Goal: Task Accomplishment & Management: Use online tool/utility

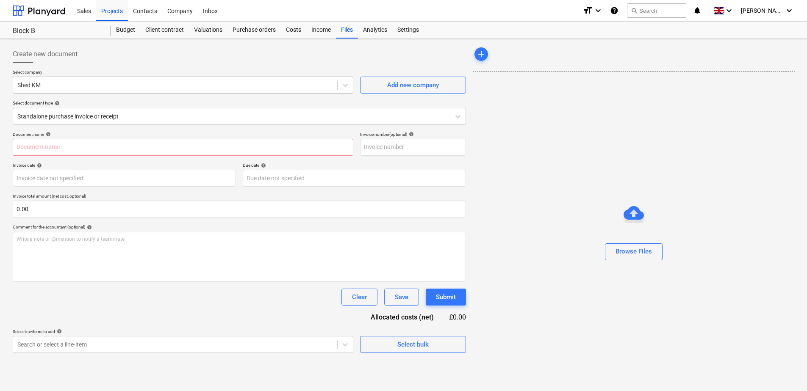
click at [111, 86] on div at bounding box center [175, 85] width 316 height 8
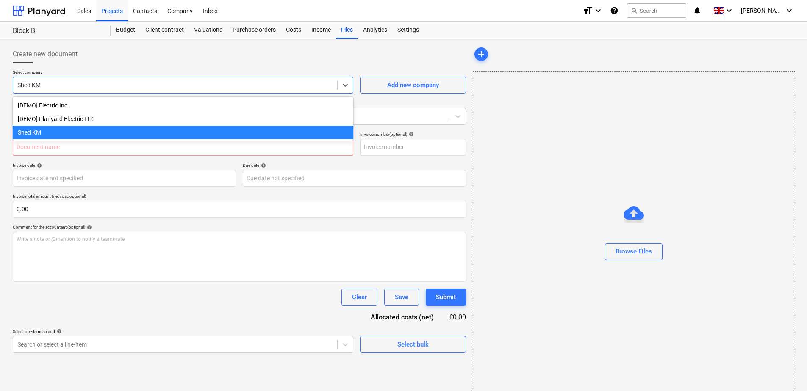
click at [99, 134] on div "Shed KM" at bounding box center [183, 133] width 341 height 14
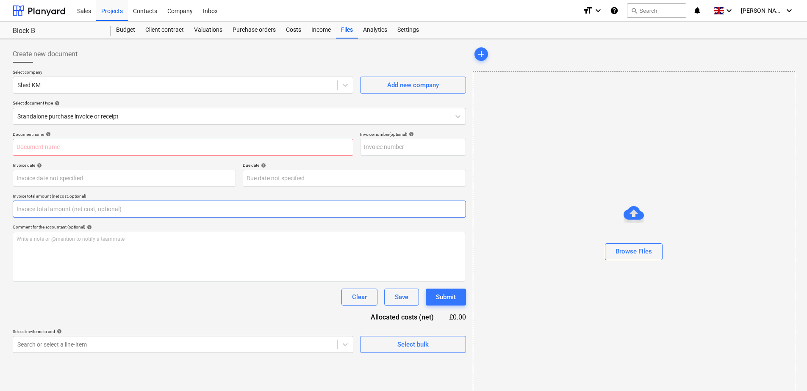
click at [101, 210] on input "text" at bounding box center [239, 209] width 453 height 17
paste input "£10,665.85"
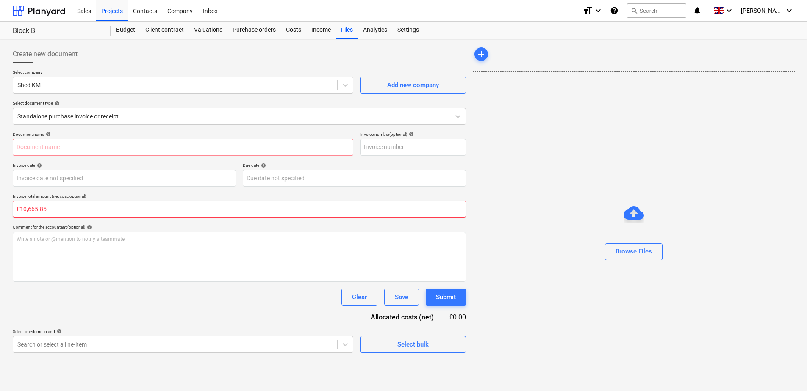
paste input "£10,665.85"
drag, startPoint x: 100, startPoint y: 208, endPoint x: 6, endPoint y: 208, distance: 94.0
click at [6, 208] on div "Create new document Select company Shed KM Add new company Select document type…" at bounding box center [403, 222] width 807 height 366
paste input "text"
drag, startPoint x: 21, startPoint y: 210, endPoint x: 14, endPoint y: 210, distance: 7.6
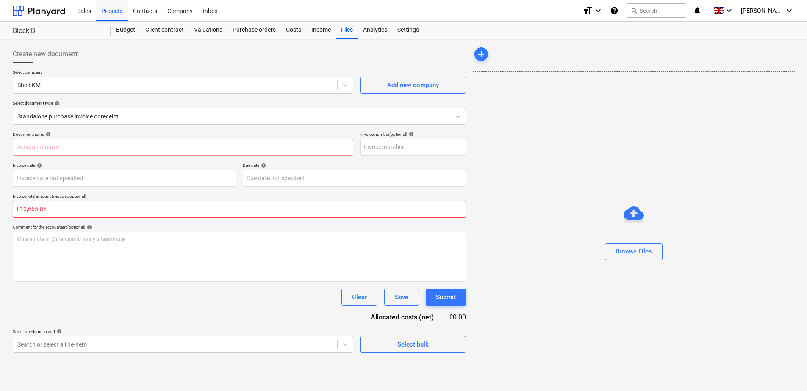
click at [14, 210] on input "£10,665.85" at bounding box center [239, 209] width 453 height 17
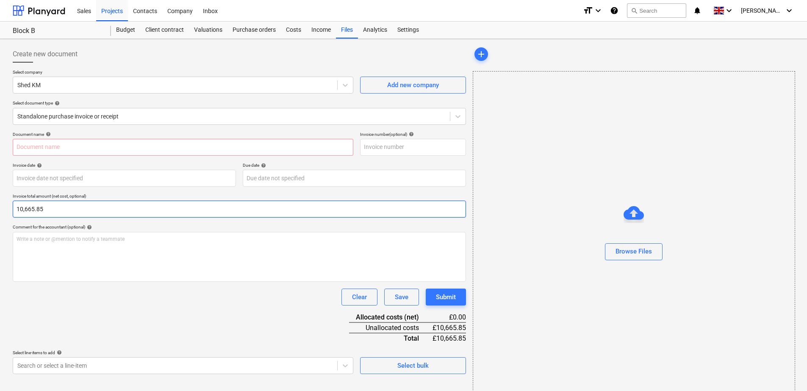
click at [25, 210] on input "10,665.85" at bounding box center [239, 209] width 453 height 17
click at [57, 206] on input "10665.85" at bounding box center [239, 209] width 453 height 17
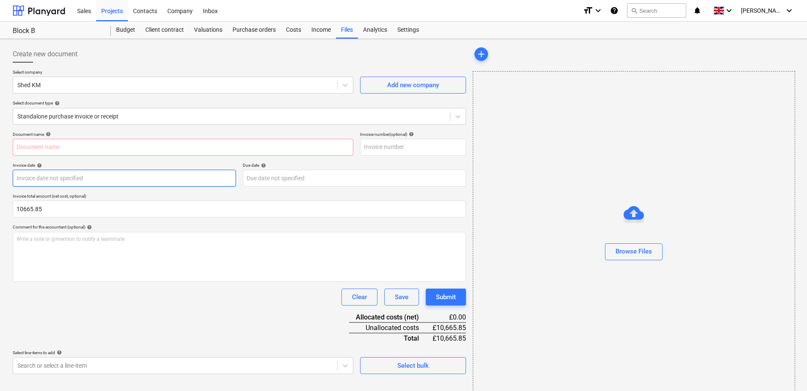
type input "10,665.85"
click at [93, 181] on body "Sales Projects Contacts Company Inbox format_size keyboard_arrow_down help sear…" at bounding box center [403, 199] width 807 height 399
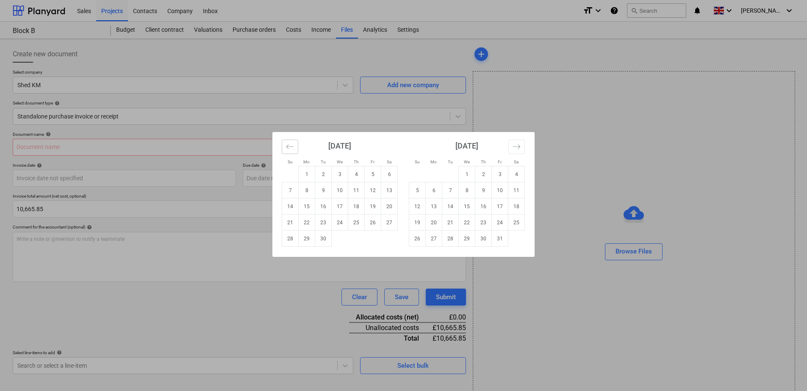
click at [287, 147] on icon "Move backward to switch to the previous month." at bounding box center [290, 147] width 8 height 8
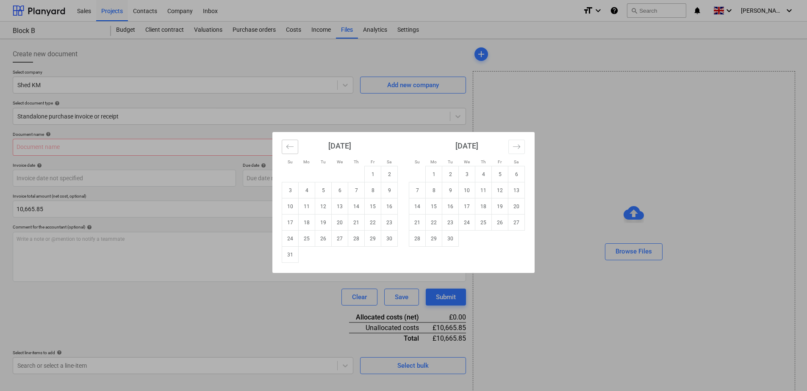
click at [287, 147] on icon "Move backward to switch to the previous month." at bounding box center [290, 147] width 8 height 8
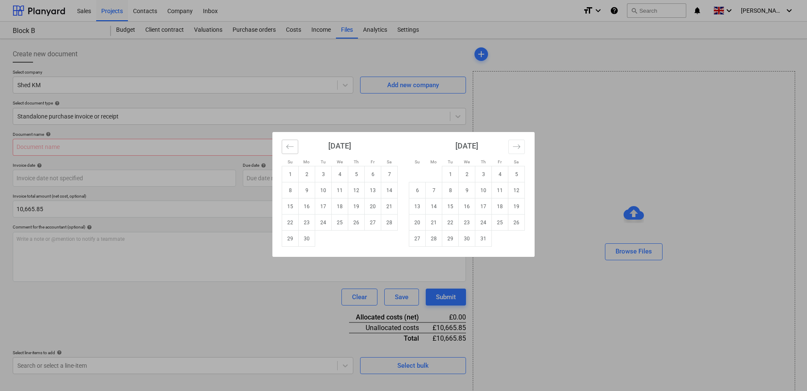
click at [287, 147] on icon "Move backward to switch to the previous month." at bounding box center [290, 147] width 8 height 8
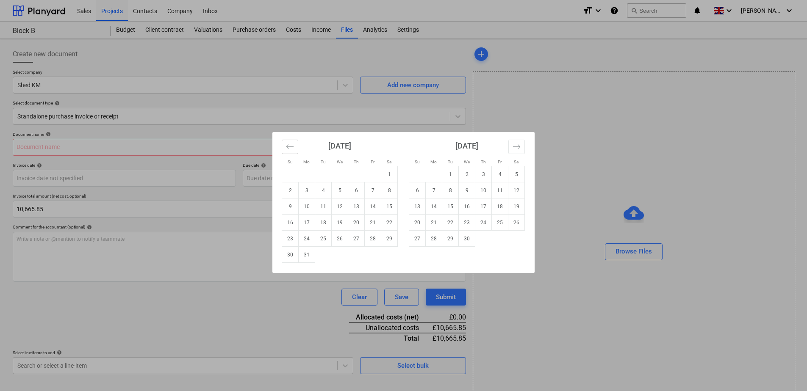
click at [287, 147] on icon "Move backward to switch to the previous month." at bounding box center [290, 147] width 8 height 8
click at [286, 147] on icon "Move backward to switch to the previous month." at bounding box center [290, 147] width 8 height 8
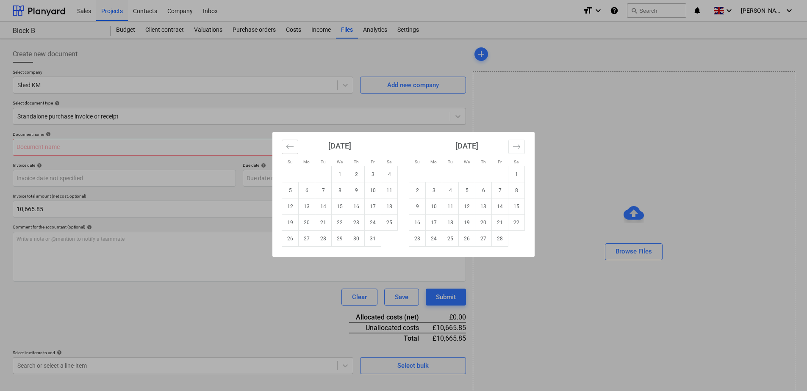
click at [286, 147] on icon "Move backward to switch to the previous month." at bounding box center [290, 147] width 8 height 8
click at [324, 238] on td "31" at bounding box center [323, 239] width 17 height 16
type input "[DATE]"
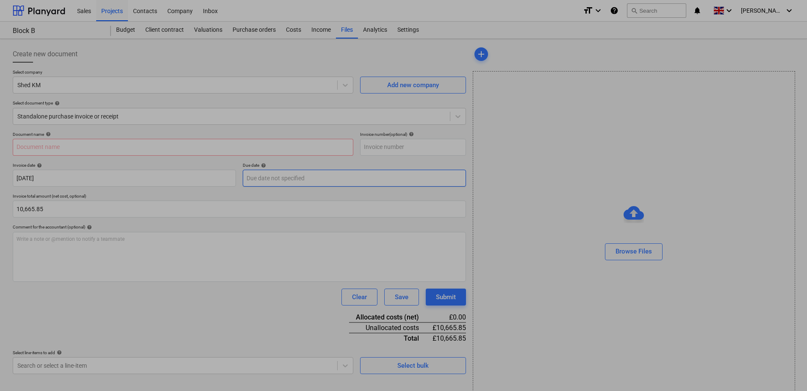
click at [297, 177] on body "Sales Projects Contacts Company Inbox format_size keyboard_arrow_down help sear…" at bounding box center [403, 199] width 807 height 399
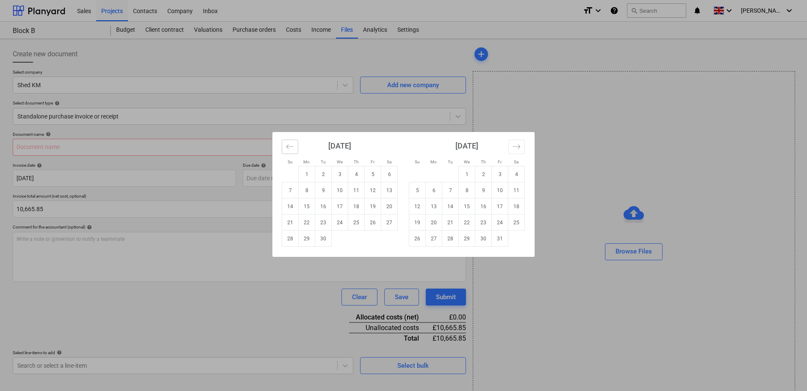
click at [287, 147] on icon "Move backward to switch to the previous month." at bounding box center [290, 147] width 8 height 8
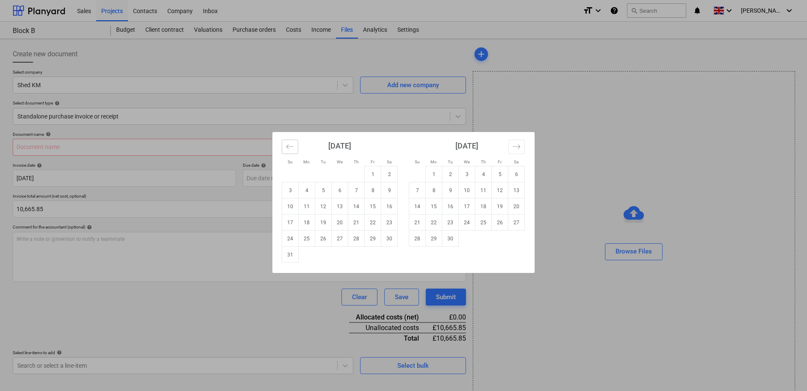
click at [287, 147] on icon "Move backward to switch to the previous month." at bounding box center [290, 147] width 8 height 8
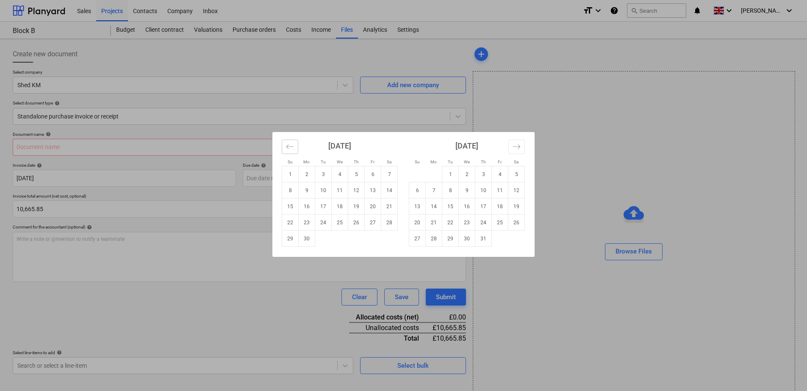
click at [287, 147] on icon "Move backward to switch to the previous month." at bounding box center [290, 147] width 8 height 8
click at [288, 147] on icon "Move backward to switch to the previous month." at bounding box center [290, 147] width 8 height 8
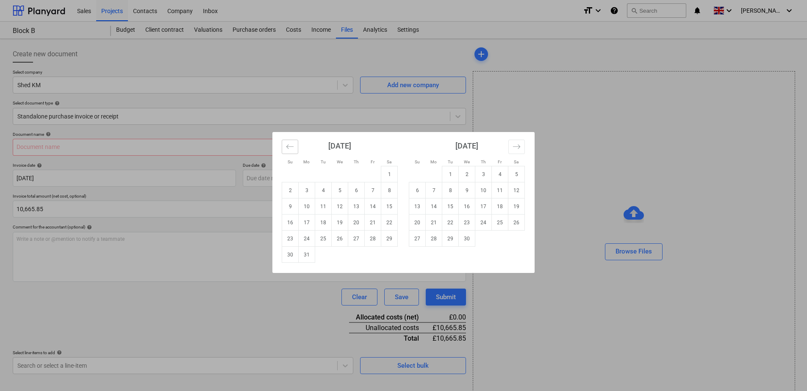
click at [288, 147] on icon "Move backward to switch to the previous month." at bounding box center [290, 147] width 8 height 8
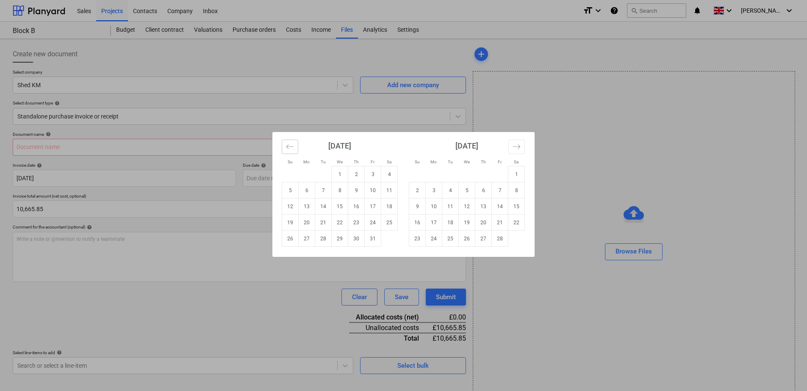
click at [288, 147] on icon "Move backward to switch to the previous month." at bounding box center [290, 147] width 8 height 8
click at [500, 235] on td "31" at bounding box center [500, 239] width 17 height 16
type input "[DATE]"
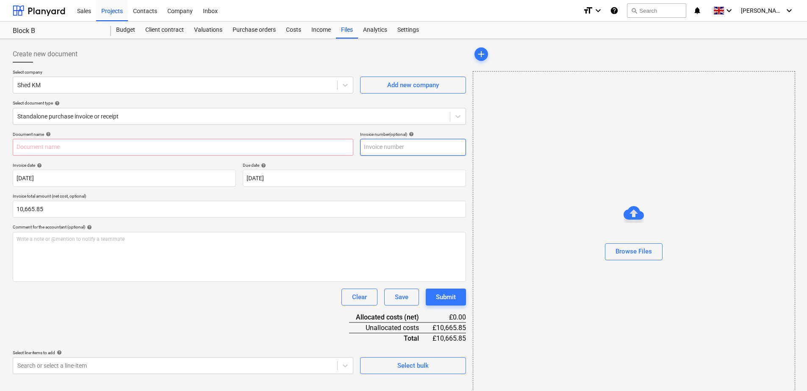
click at [401, 150] on input "text" at bounding box center [413, 147] width 106 height 17
paste input "58/4015"
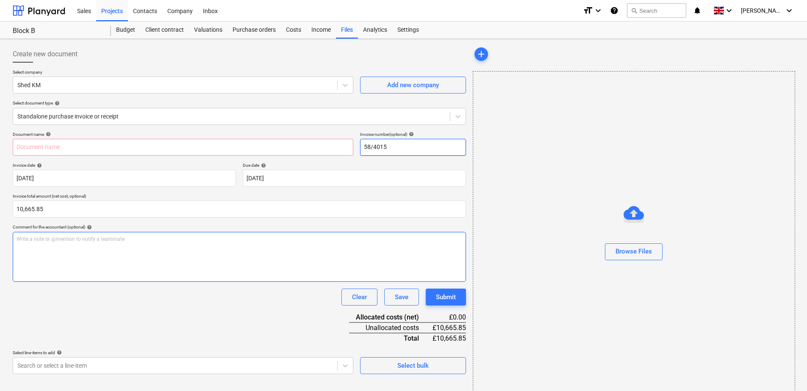
type input "58/4015"
click at [126, 247] on div "Write a note or @mention to notify a teammate [PERSON_NAME]" at bounding box center [239, 257] width 453 height 50
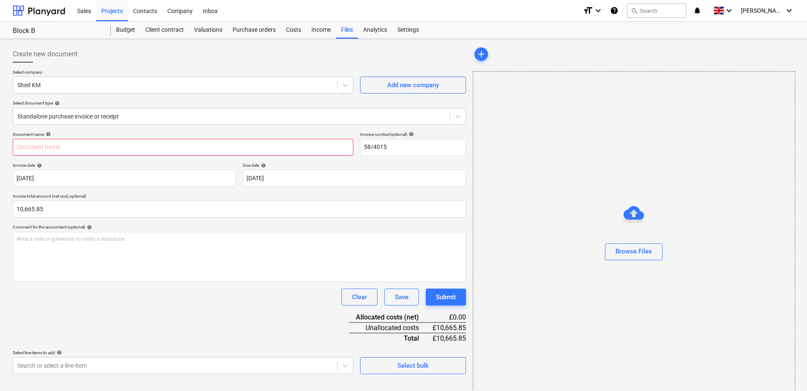
click at [87, 150] on input "text" at bounding box center [183, 147] width 341 height 17
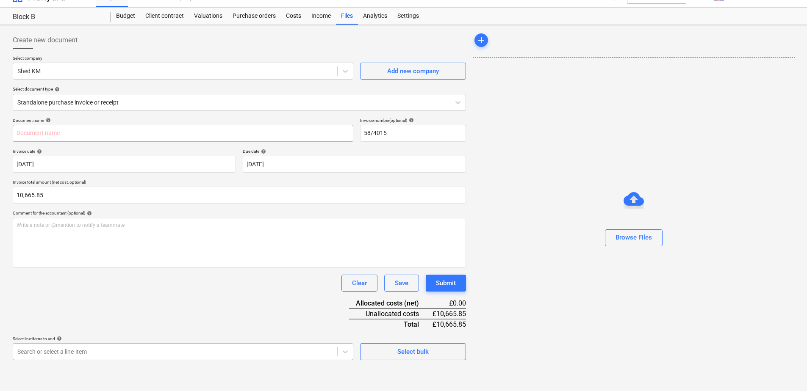
click at [60, 363] on body "Sales Projects Contacts Company Inbox format_size keyboard_arrow_down help sear…" at bounding box center [403, 185] width 807 height 399
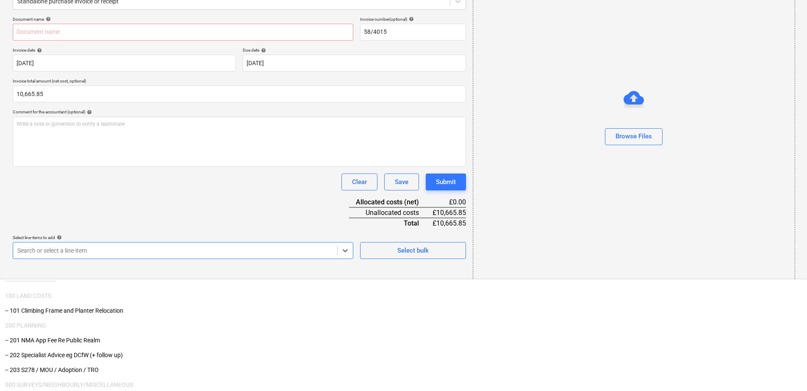
scroll to position [85, 0]
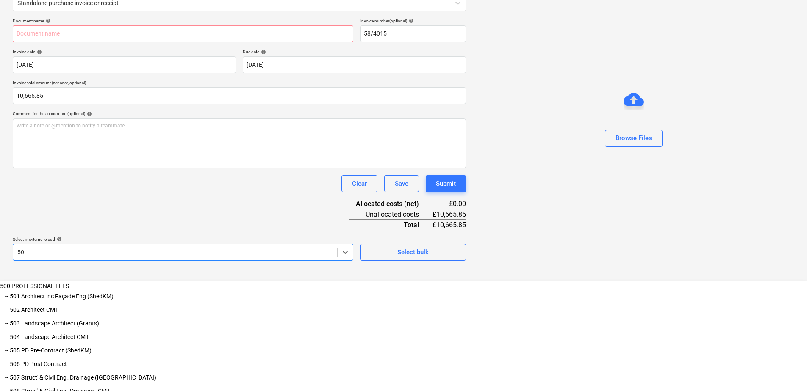
type input "501"
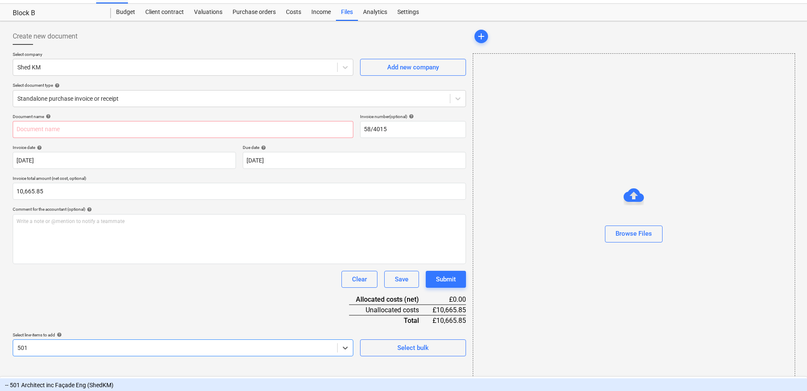
click at [81, 379] on div "-- 501 Architect inc Façade Eng (ShedKM)" at bounding box center [403, 386] width 807 height 14
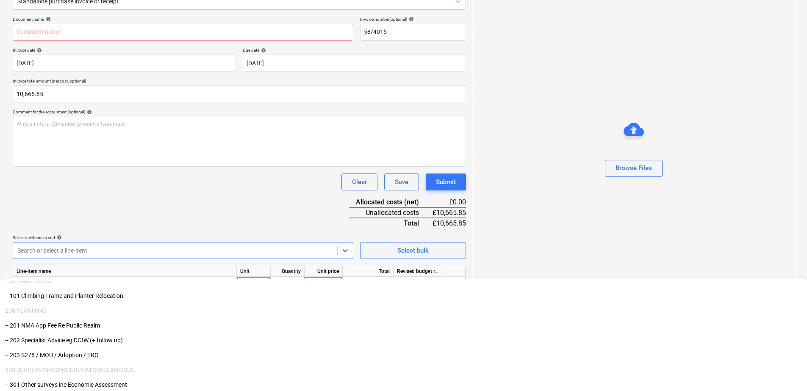
scroll to position [127, 0]
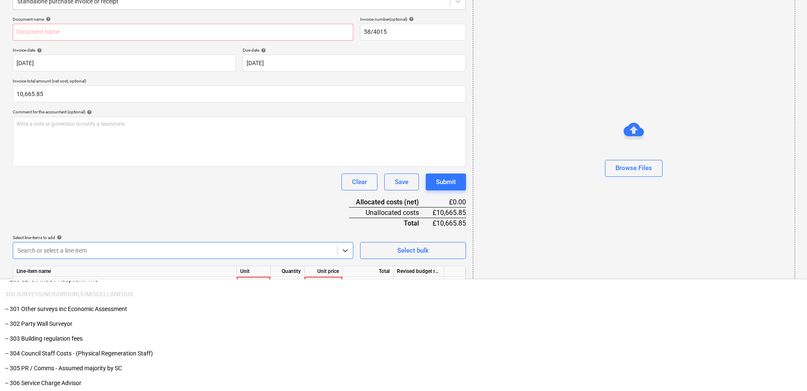
click at [205, 193] on div "Document name help Invoice number (optional) help 58/4015 Invoice date help [DA…" at bounding box center [239, 166] width 453 height 299
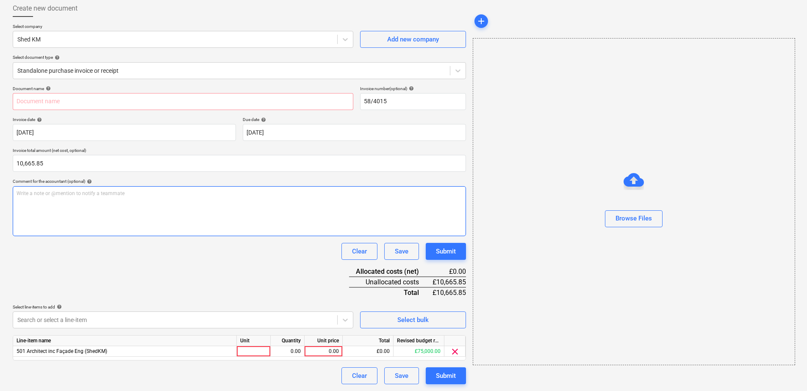
scroll to position [46, 0]
click at [263, 352] on div at bounding box center [254, 351] width 34 height 11
type input "1"
type input "10665.85"
click at [291, 351] on div "0.00" at bounding box center [287, 351] width 27 height 11
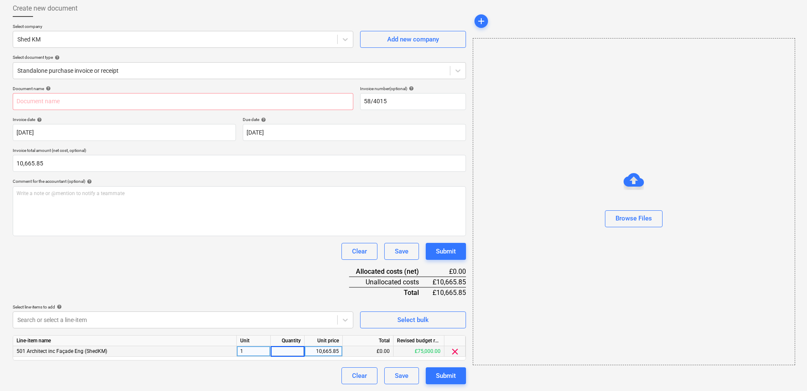
type input "1"
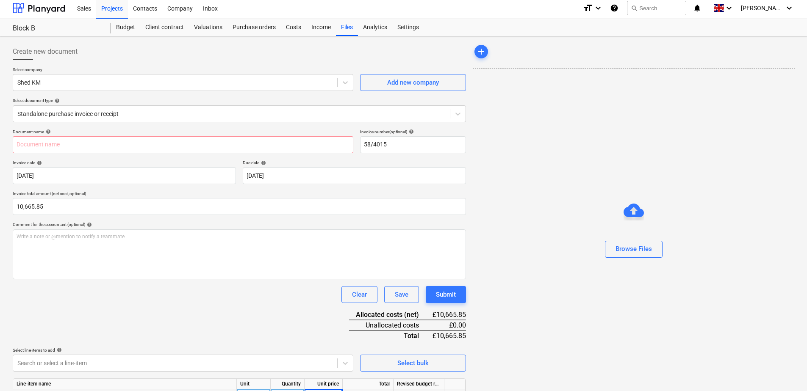
scroll to position [0, 0]
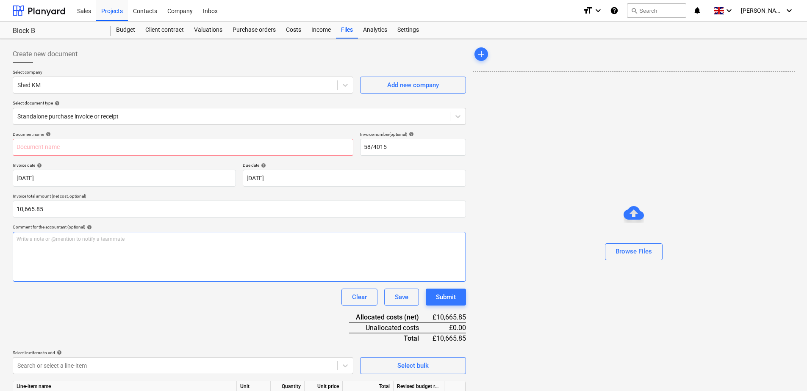
click at [102, 246] on div "Write a note or @mention to notify a teammate [PERSON_NAME]" at bounding box center [239, 257] width 453 height 50
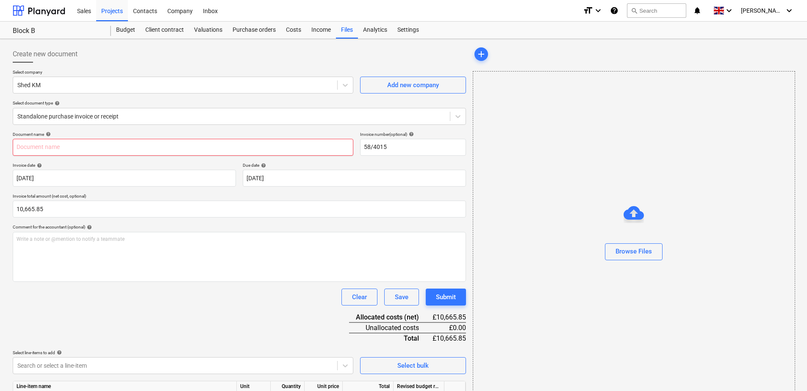
click at [163, 149] on input "text" at bounding box center [183, 147] width 341 height 17
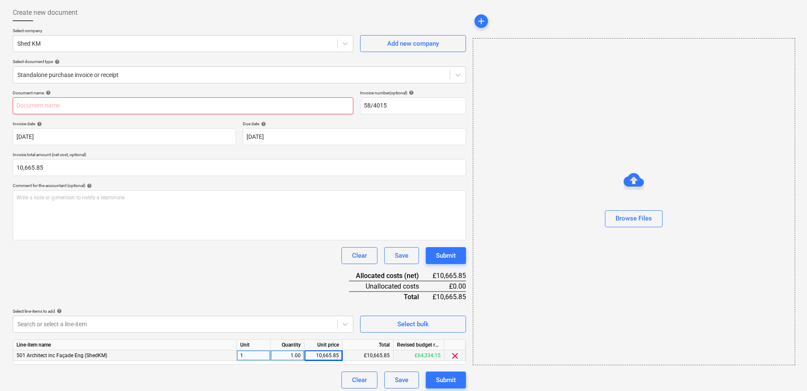
scroll to position [46, 0]
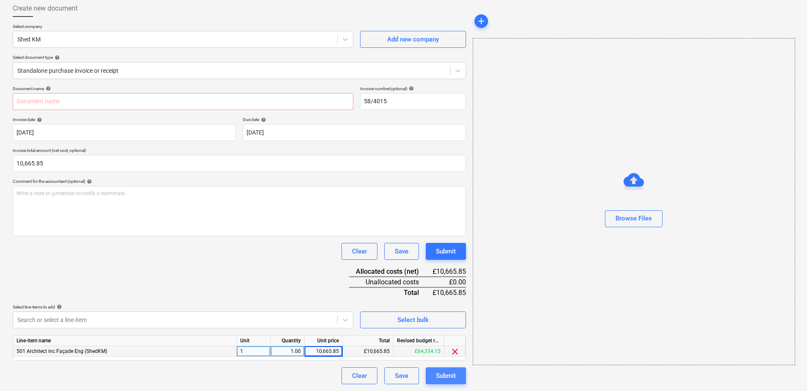
click at [449, 376] on div "Submit" at bounding box center [446, 376] width 20 height 11
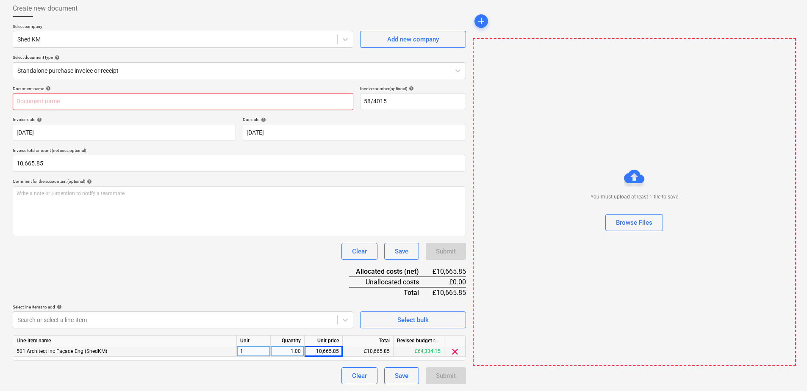
click at [110, 101] on input "text" at bounding box center [183, 101] width 341 height 17
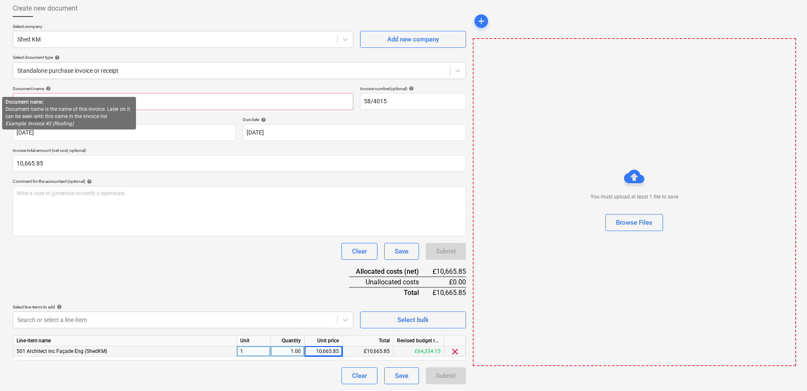
click at [46, 86] on span "help" at bounding box center [47, 88] width 7 height 5
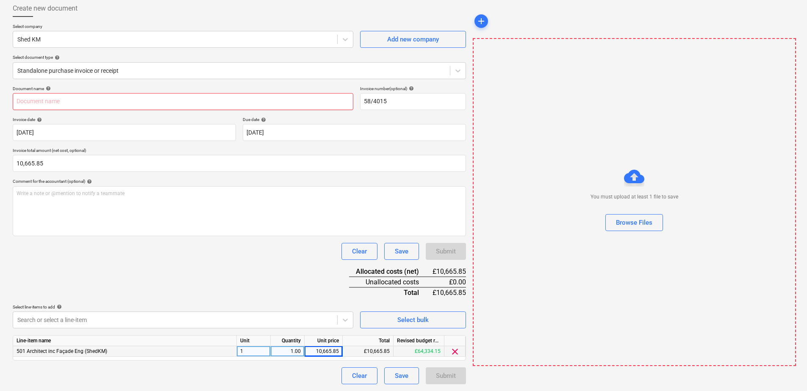
click at [151, 99] on input "text" at bounding box center [183, 101] width 341 height 17
type input "Architect"
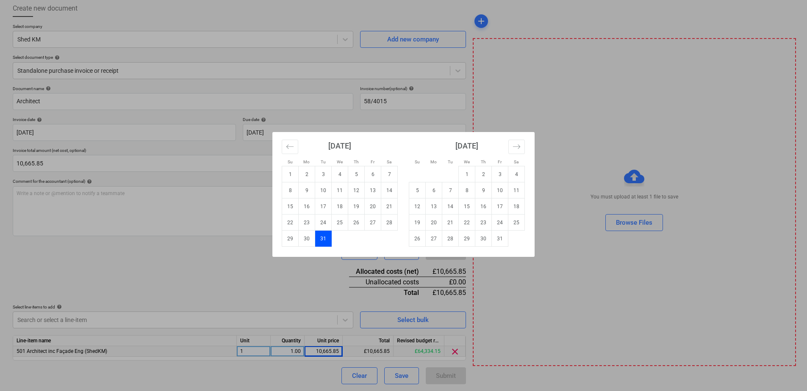
click at [228, 162] on div "Su Mo Tu We Th Fr Sa Su Mo Tu We Th Fr Sa [DATE] 1 2 3 4 5 6 7 8 9 10 11 12 13 …" at bounding box center [403, 195] width 807 height 391
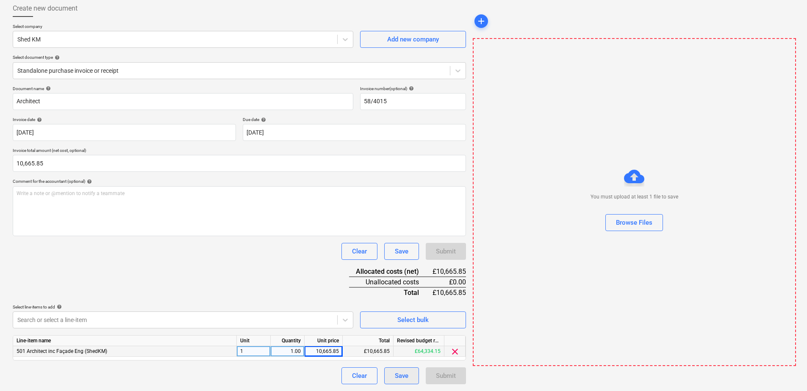
click at [394, 374] on button "Save" at bounding box center [401, 376] width 35 height 17
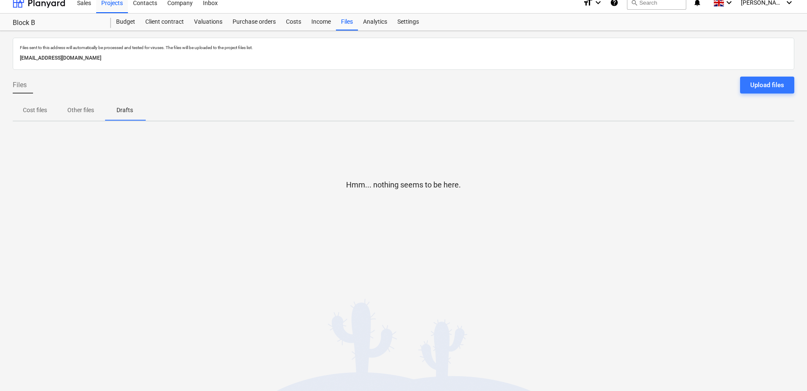
scroll to position [8, 0]
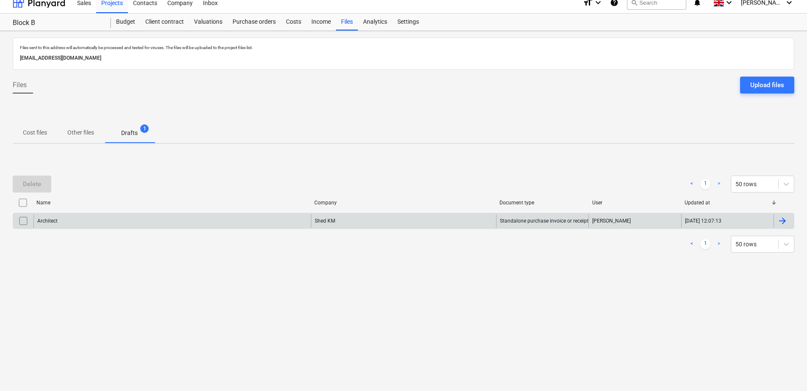
click at [83, 217] on div "Architect" at bounding box center [171, 221] width 277 height 14
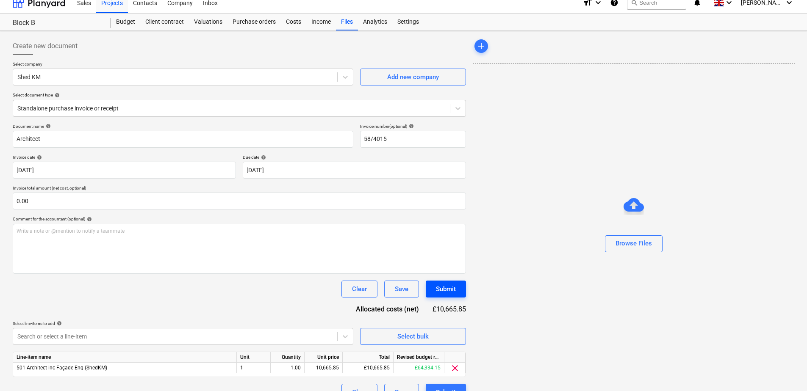
click at [446, 290] on div "Submit" at bounding box center [446, 289] width 20 height 11
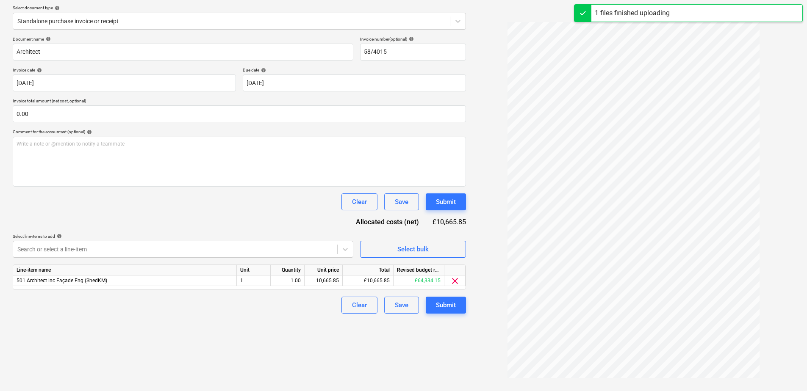
scroll to position [100, 0]
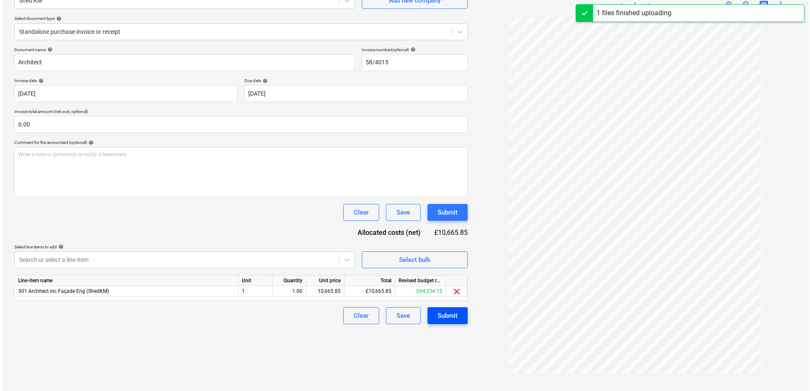
scroll to position [85, 0]
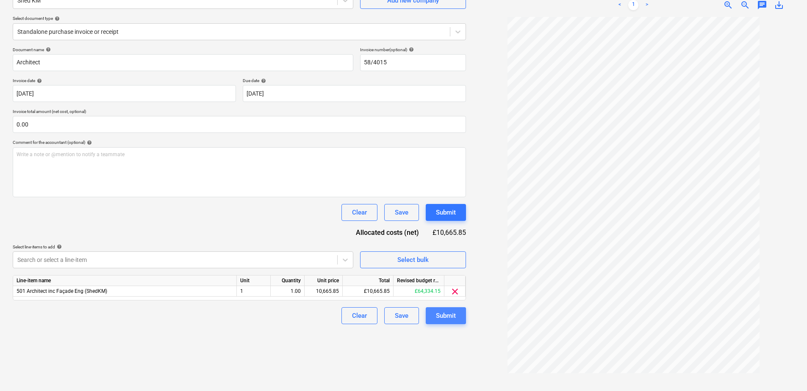
click at [445, 318] on div "Submit" at bounding box center [446, 315] width 20 height 11
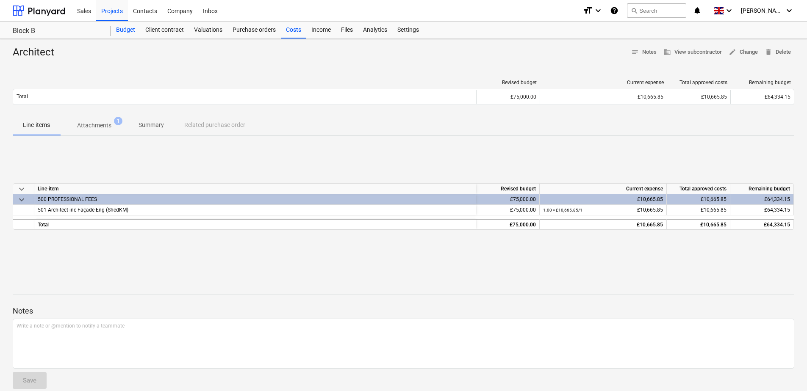
drag, startPoint x: 128, startPoint y: 29, endPoint x: 127, endPoint y: 37, distance: 8.1
click at [128, 29] on div "Budget" at bounding box center [125, 30] width 29 height 17
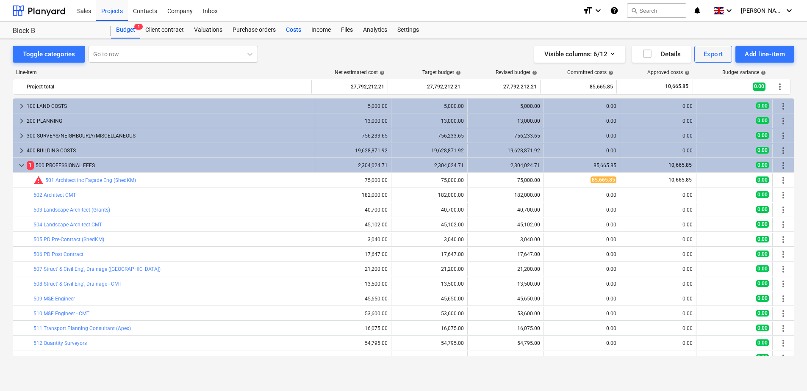
click at [296, 30] on div "Costs" at bounding box center [293, 30] width 25 height 17
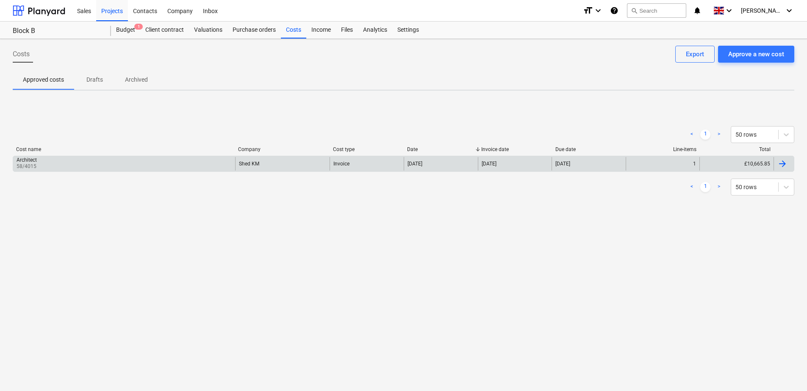
click at [85, 165] on div "Architect 58/4015" at bounding box center [124, 164] width 222 height 14
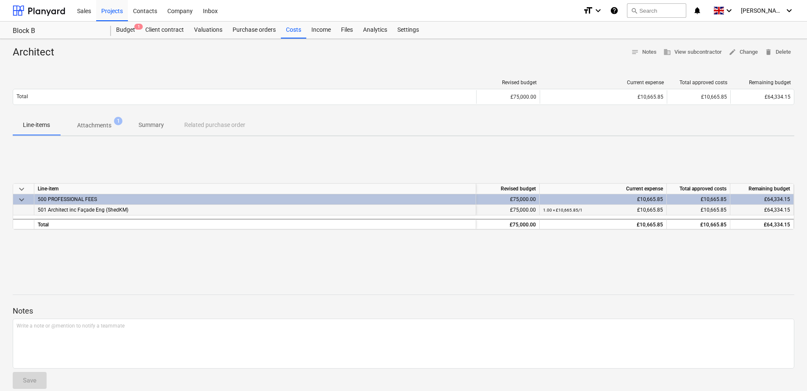
click at [529, 210] on div "£75,000.00" at bounding box center [508, 210] width 64 height 11
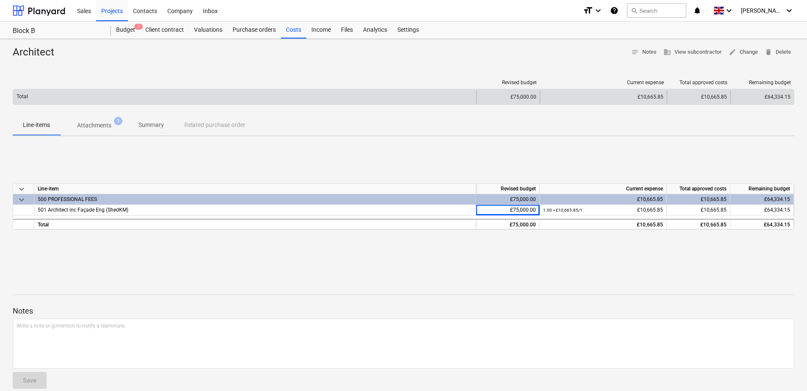
click at [531, 98] on div "£75,000.00" at bounding box center [508, 97] width 64 height 14
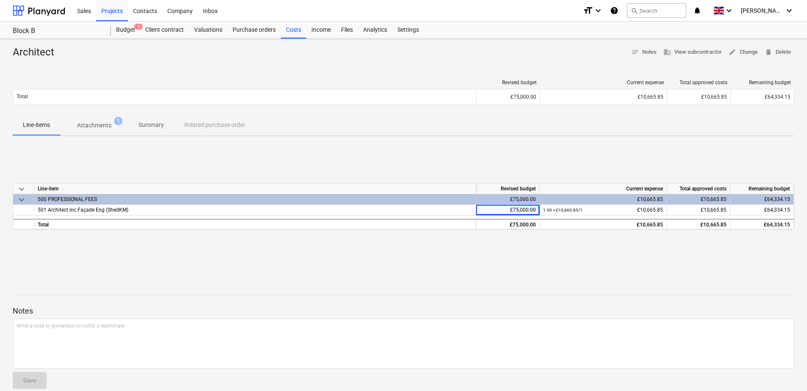
click at [19, 201] on span "keyboard_arrow_down" at bounding box center [22, 200] width 10 height 10
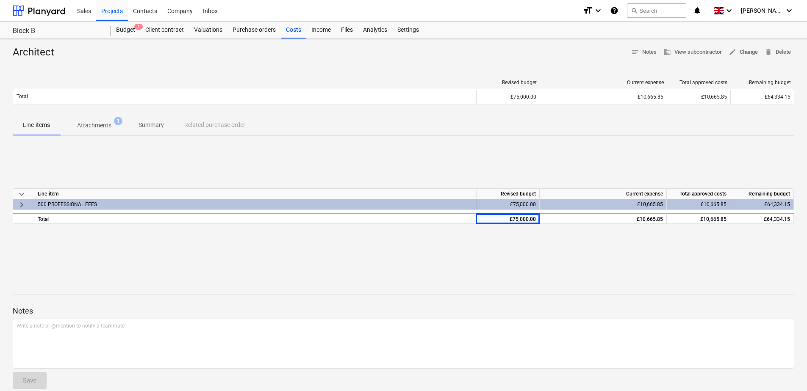
click at [53, 206] on div "500 PROFESSIONAL FEES" at bounding box center [255, 205] width 435 height 10
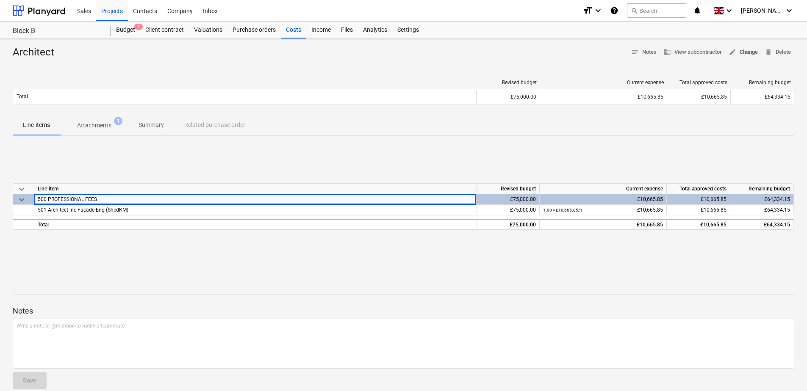
click at [751, 53] on span "edit Change" at bounding box center [743, 52] width 29 height 10
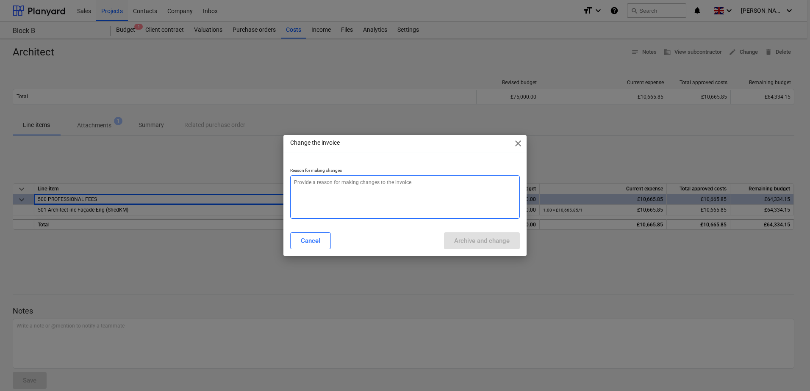
click at [335, 209] on textarea at bounding box center [405, 197] width 230 height 44
click at [303, 247] on button "Cancel" at bounding box center [310, 241] width 41 height 17
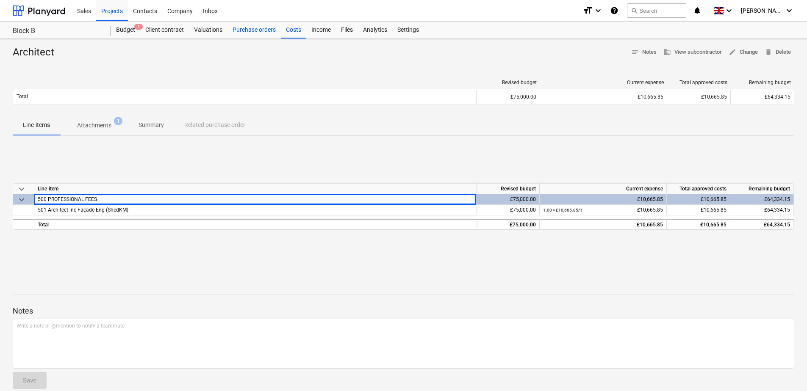
click at [264, 27] on div "Purchase orders" at bounding box center [253, 30] width 53 height 17
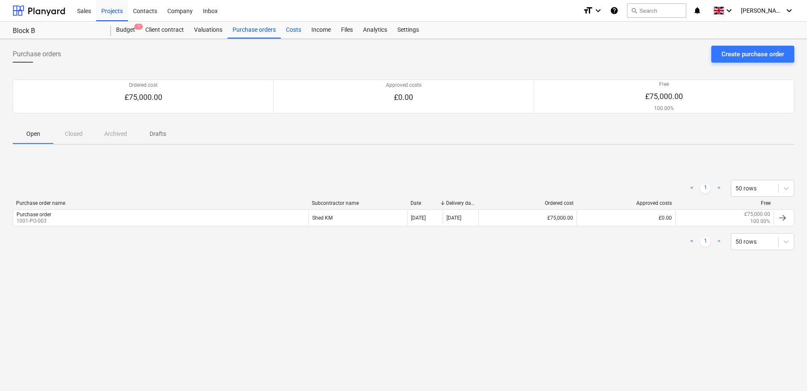
click at [292, 30] on div "Costs" at bounding box center [293, 30] width 25 height 17
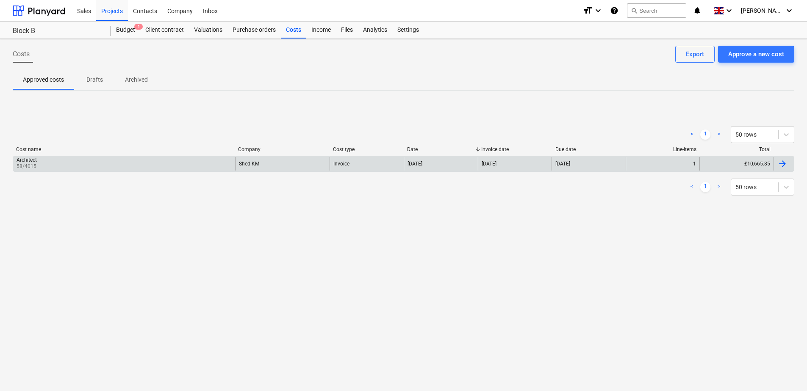
click at [113, 168] on div "Architect 58/4015" at bounding box center [124, 164] width 222 height 14
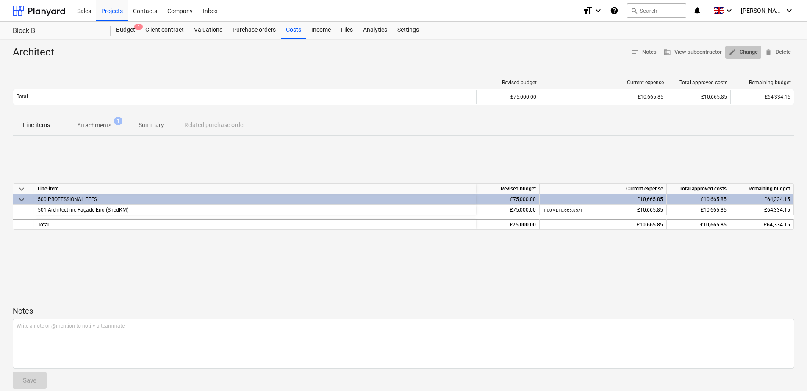
click at [744, 54] on span "edit Change" at bounding box center [743, 52] width 29 height 10
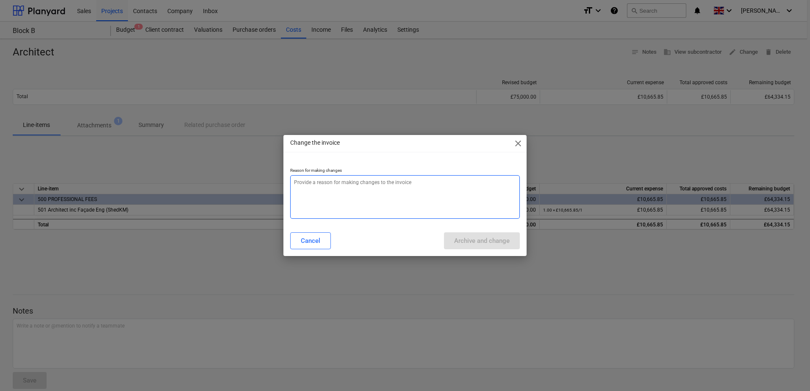
click at [351, 208] on textarea at bounding box center [405, 197] width 230 height 44
type textarea "x"
type textarea "a"
type textarea "x"
type textarea "as"
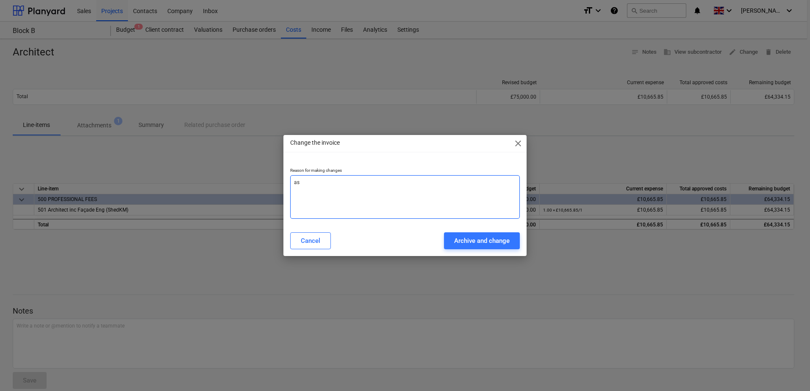
type textarea "x"
type textarea "ass"
type textarea "x"
type textarea "asso"
type textarea "x"
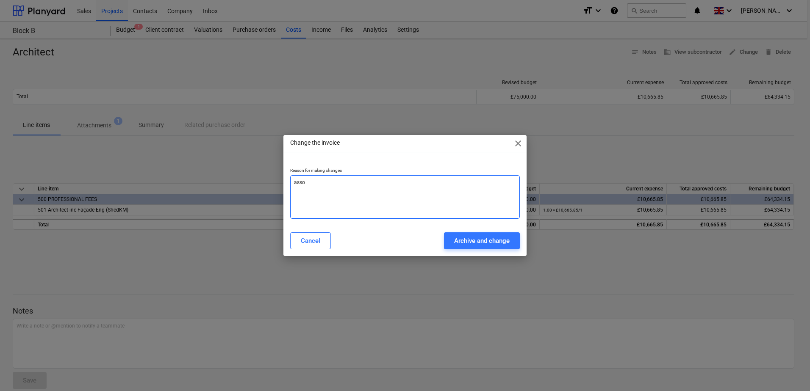
type textarea "assoc"
type textarea "x"
type textarea "associ"
type textarea "x"
type textarea "associa"
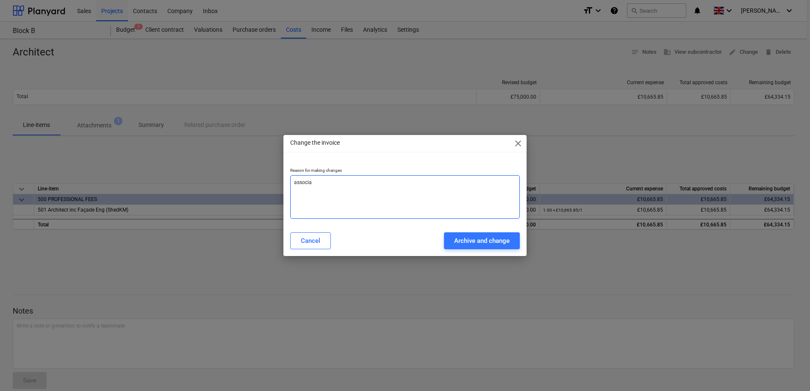
type textarea "x"
type textarea "associat"
type textarea "x"
type textarea "associate"
type textarea "x"
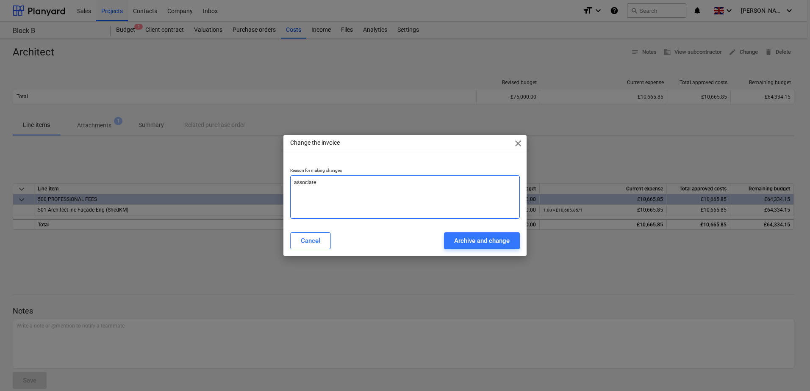
type textarea "associate"
type textarea "x"
type textarea "associate t"
type textarea "x"
type textarea "associate to"
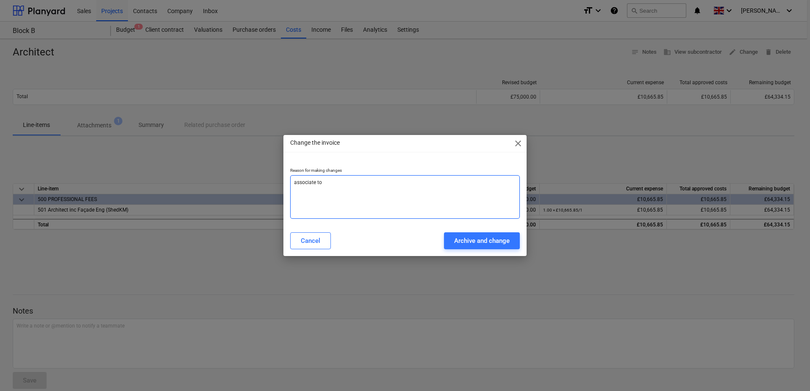
type textarea "x"
type textarea "associate to"
type textarea "x"
type textarea "associate to P"
type textarea "x"
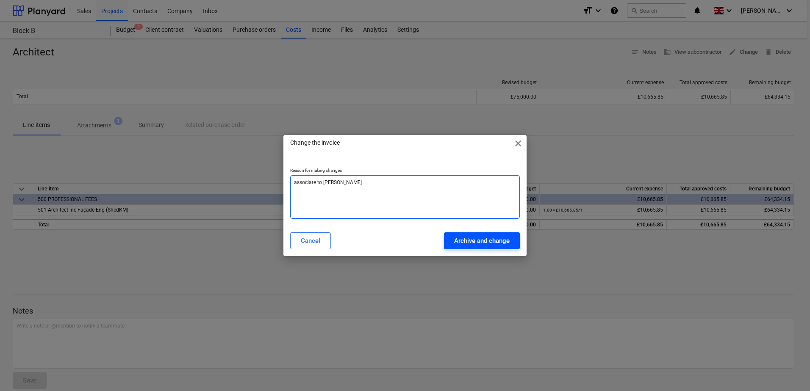
type textarea "associate to [PERSON_NAME]"
click at [484, 243] on div "Archive and change" at bounding box center [481, 241] width 55 height 11
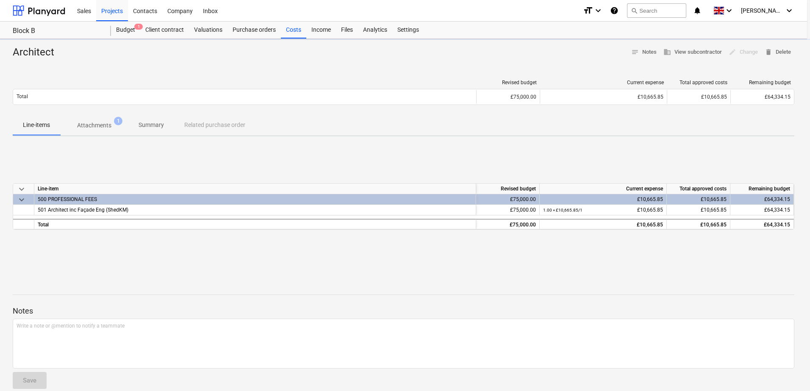
type textarea "x"
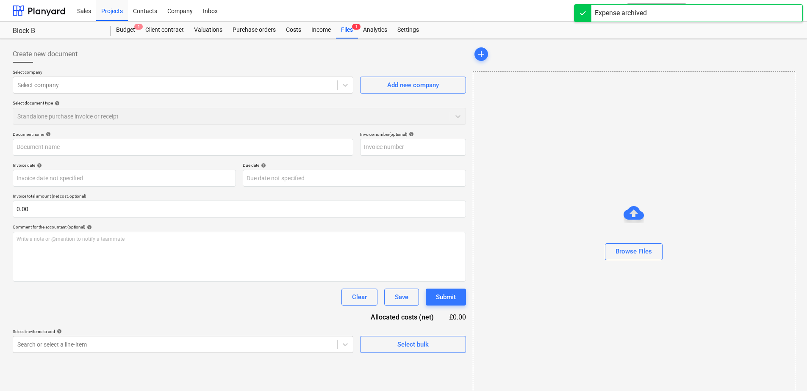
type input "Architect"
type input "58/4015"
type input "[DATE]"
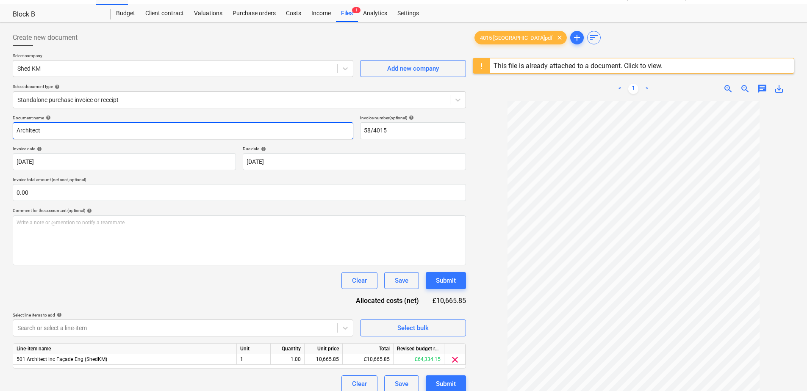
scroll to position [16, 0]
drag, startPoint x: 47, startPoint y: 130, endPoint x: -7, endPoint y: 175, distance: 70.1
click at [0, 175] on html "Sales Projects Contacts Company Inbox format_size keyboard_arrow_down help sear…" at bounding box center [403, 183] width 807 height 399
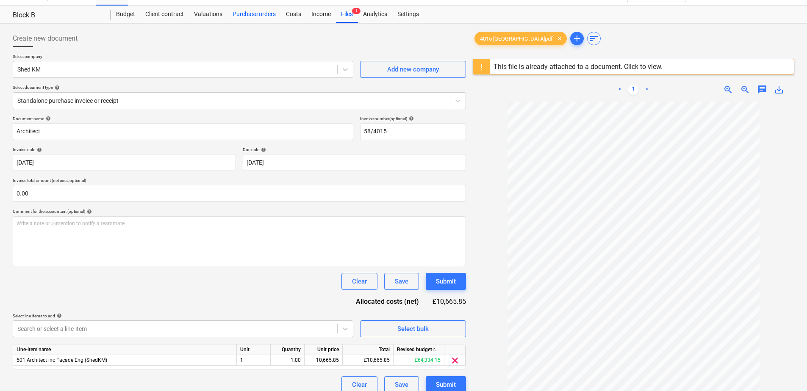
click at [258, 16] on div "Purchase orders" at bounding box center [253, 14] width 53 height 17
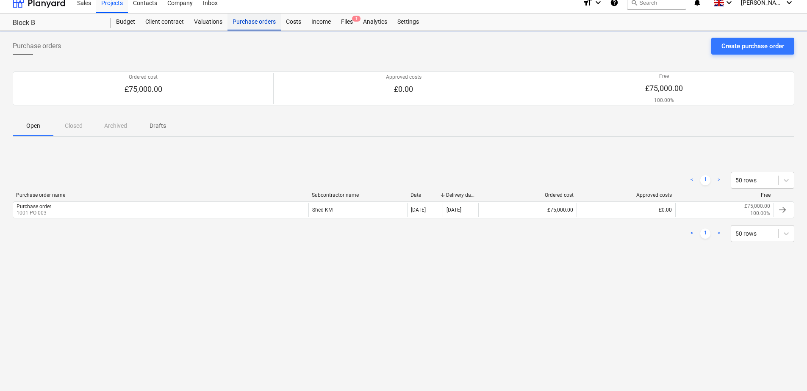
scroll to position [8, 0]
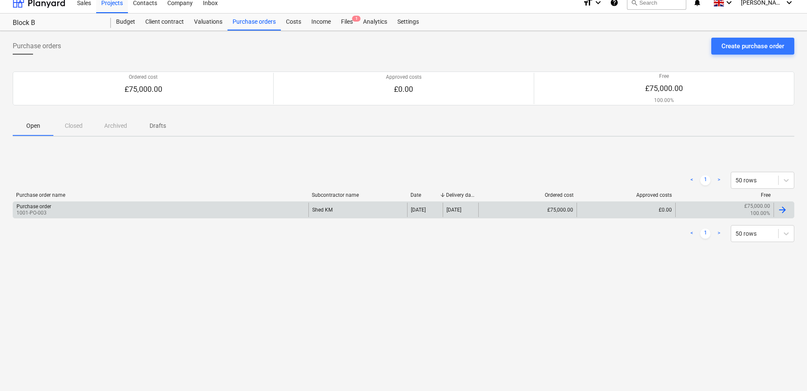
click at [116, 209] on div "Purchase order 1001-PO-003" at bounding box center [160, 210] width 295 height 14
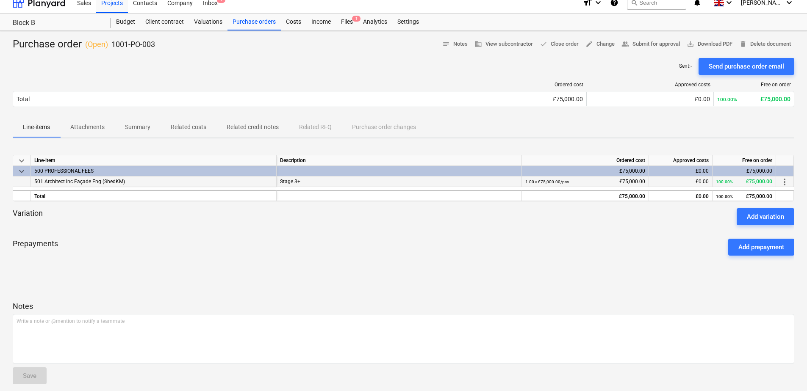
click at [186, 185] on div "501 Architect inc Façade Eng (ShedKM)" at bounding box center [154, 182] width 246 height 11
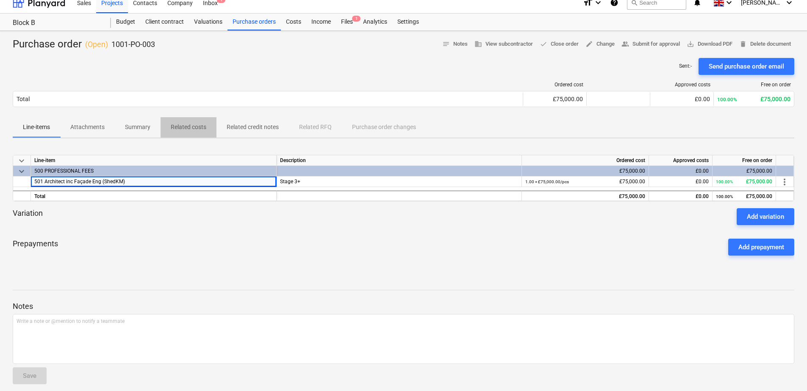
click at [199, 128] on p "Related costs" at bounding box center [189, 127] width 36 height 9
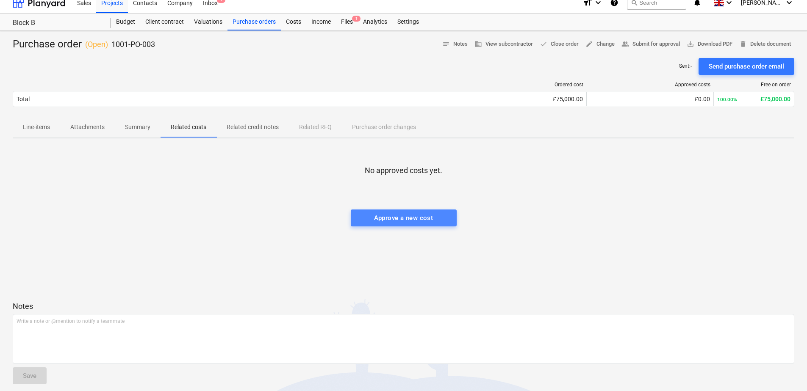
click at [387, 220] on div "Approve a new cost" at bounding box center [403, 218] width 59 height 11
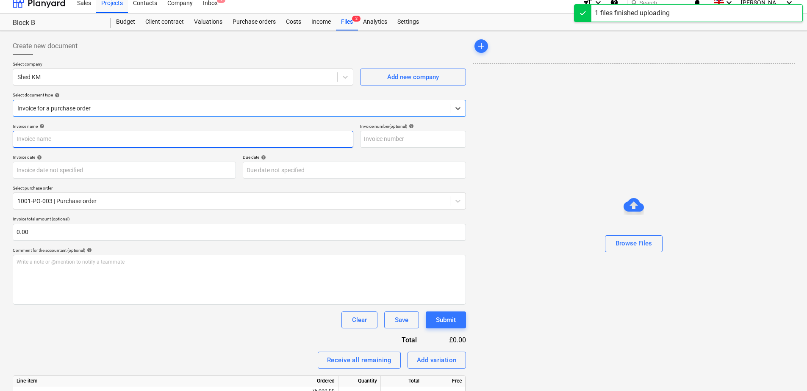
type input "4015 [GEOGRAPHIC_DATA]pdf"
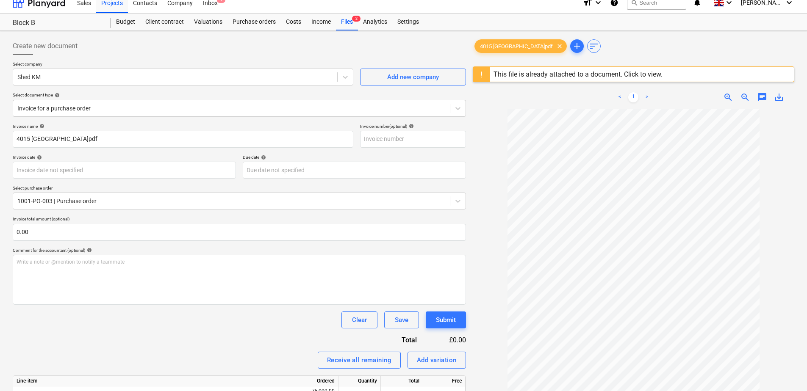
click at [643, 75] on div "This file is already attached to a document. Click to view." at bounding box center [577, 74] width 169 height 8
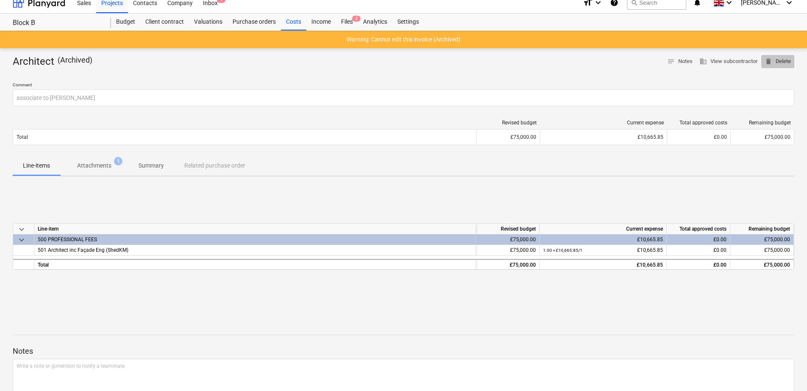
click at [782, 62] on span "delete Delete" at bounding box center [778, 62] width 26 height 10
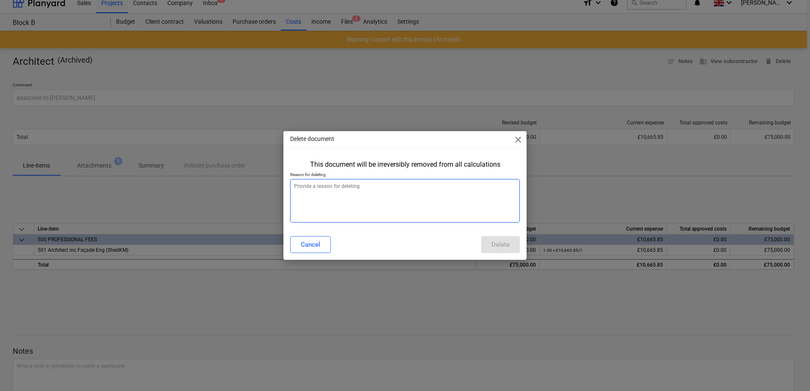
click at [326, 201] on textarea at bounding box center [405, 201] width 230 height 44
type textarea "x"
type textarea "s"
type textarea "x"
type textarea "sh"
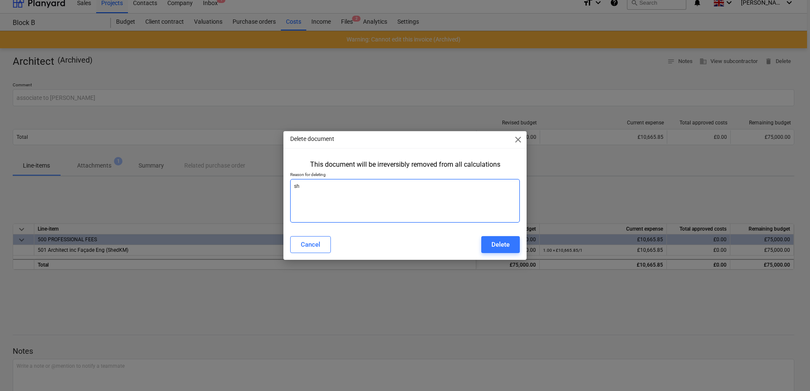
type textarea "x"
type textarea "sho"
type textarea "x"
type textarea "shou"
type textarea "x"
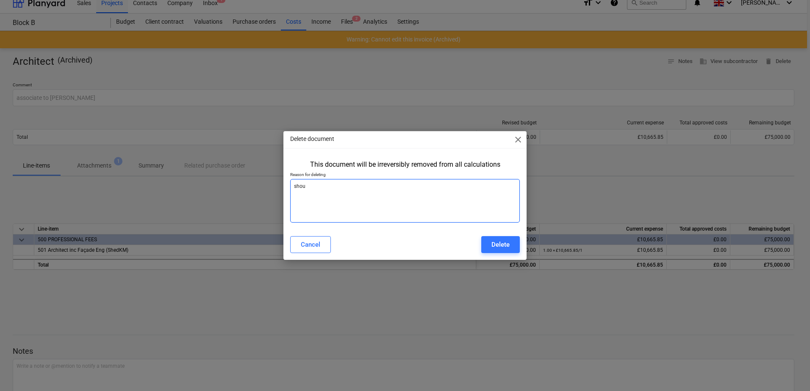
type textarea "shoul"
type textarea "x"
type textarea "should"
type textarea "x"
type textarea "should"
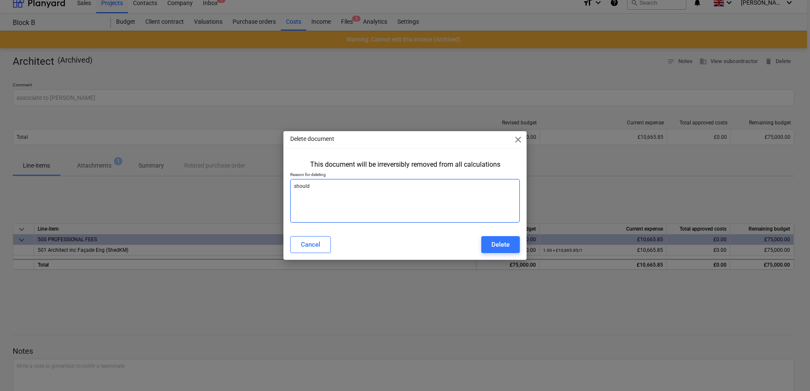
type textarea "x"
type textarea "should h"
type textarea "x"
type textarea "should ha"
type textarea "x"
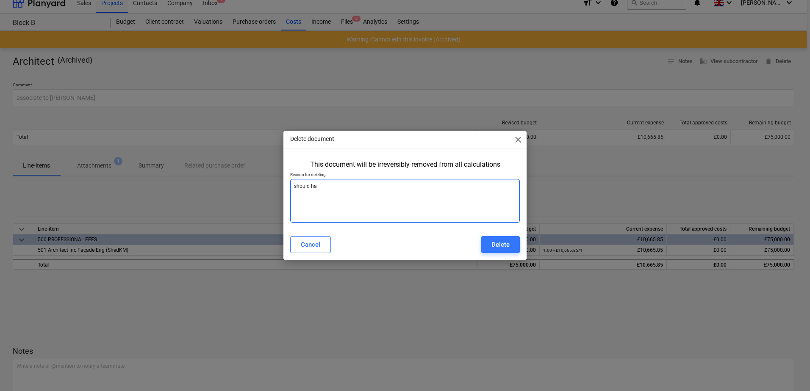
type textarea "should hav"
type textarea "x"
type textarea "should have"
type textarea "x"
type textarea "should have"
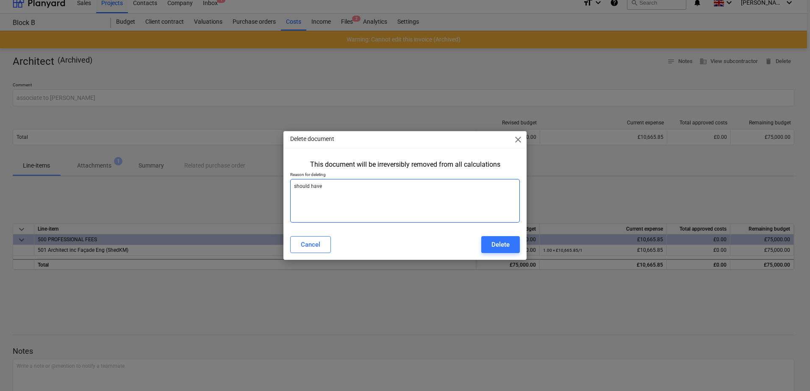
type textarea "x"
type textarea "should have a"
type textarea "x"
type textarea "should have at"
type textarea "x"
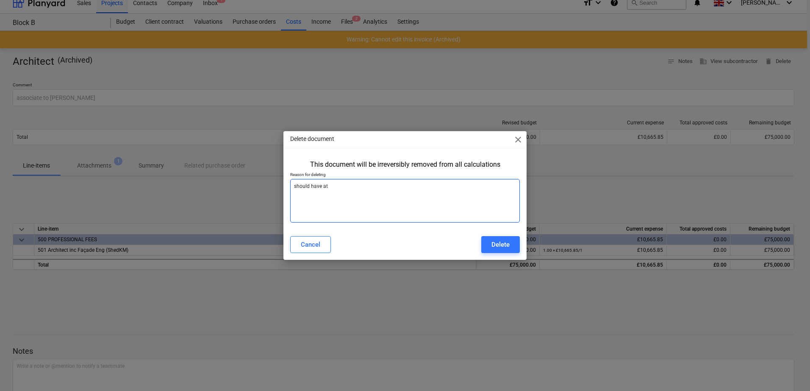
type textarea "should have att"
type textarea "x"
type textarea "should have atta"
type textarea "x"
type textarea "should have attac"
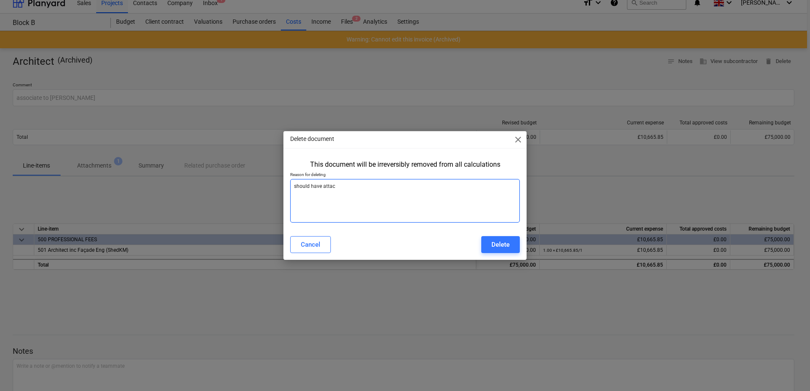
type textarea "x"
type textarea "should have attach"
type textarea "x"
type textarea "should have attache"
type textarea "x"
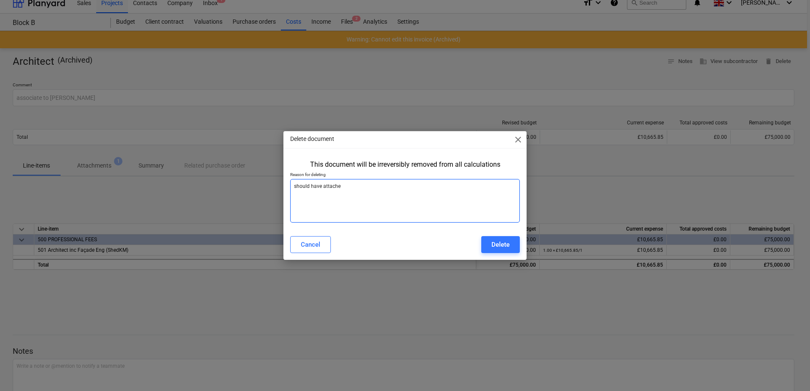
type textarea "should have attached"
type textarea "x"
type textarea "should have attached"
type textarea "x"
type textarea "should have attached t"
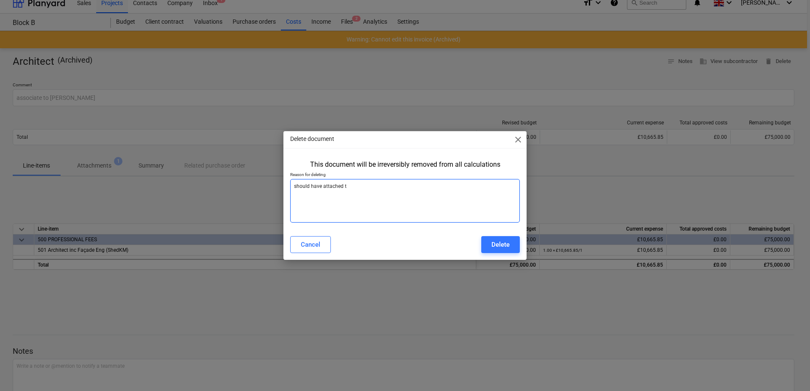
type textarea "x"
type textarea "should have attached to"
type textarea "x"
type textarea "should have attached to"
type textarea "x"
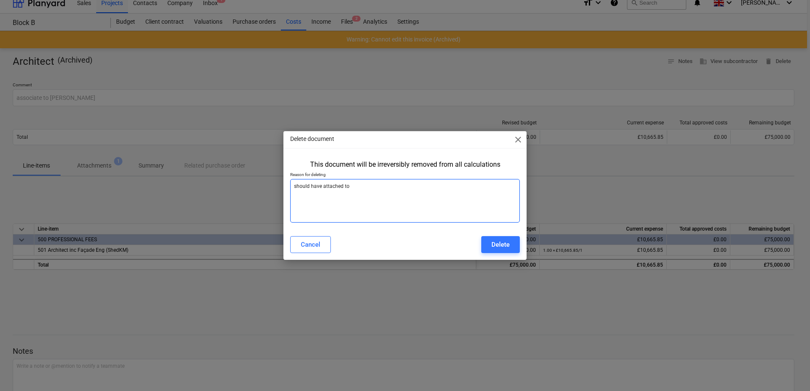
type textarea "should have attached to P"
type textarea "x"
type textarea "should have attached to PO"
click at [499, 242] on div "Delete" at bounding box center [500, 244] width 18 height 11
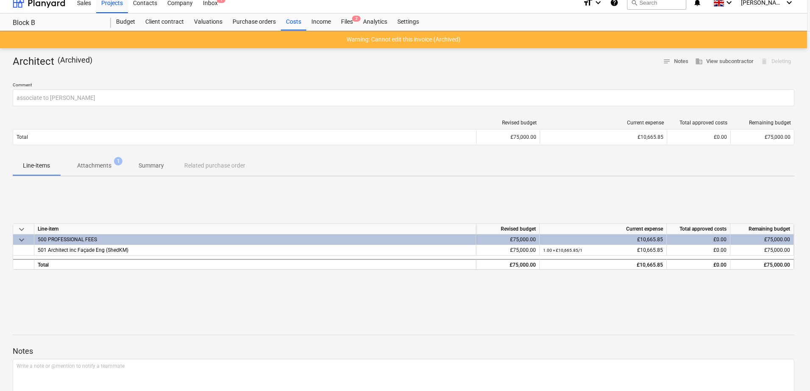
type textarea "x"
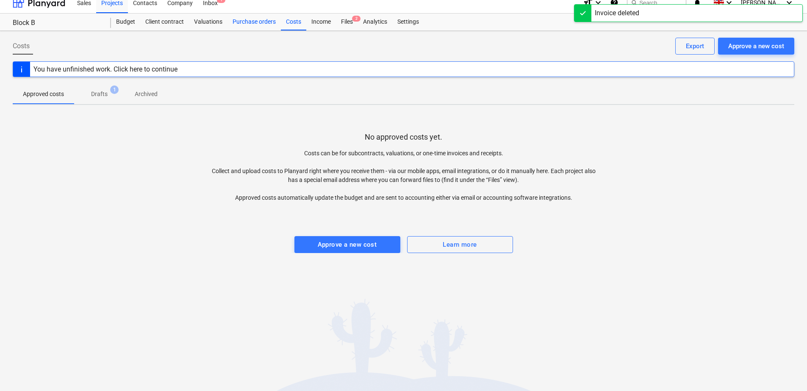
click at [256, 18] on div "Purchase orders" at bounding box center [253, 22] width 53 height 17
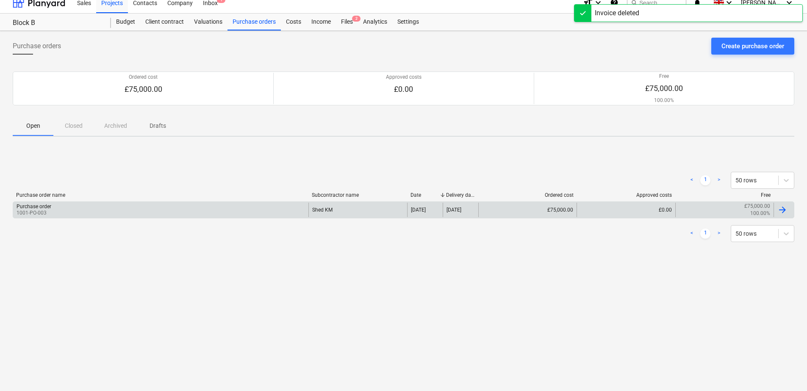
click at [276, 214] on div "Purchase order 1001-PO-003" at bounding box center [160, 210] width 295 height 14
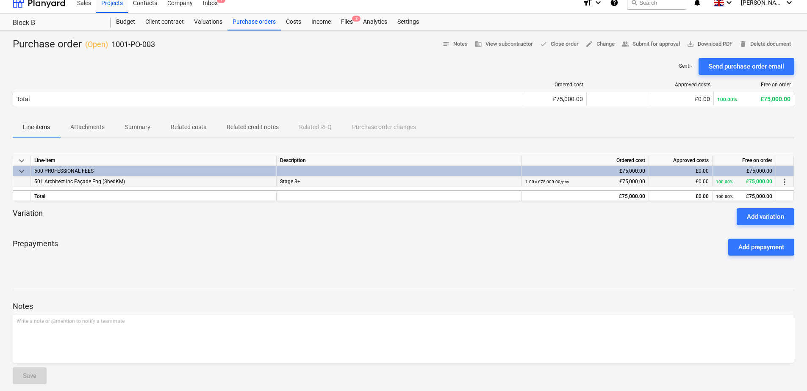
click at [263, 182] on div "501 Architect inc Façade Eng (ShedKM)" at bounding box center [154, 182] width 246 height 11
click at [302, 182] on div "Stage 3+" at bounding box center [399, 182] width 238 height 11
click at [375, 186] on div "Stage 3+" at bounding box center [399, 182] width 238 height 11
click at [367, 183] on div "Stage 3+" at bounding box center [399, 182] width 238 height 11
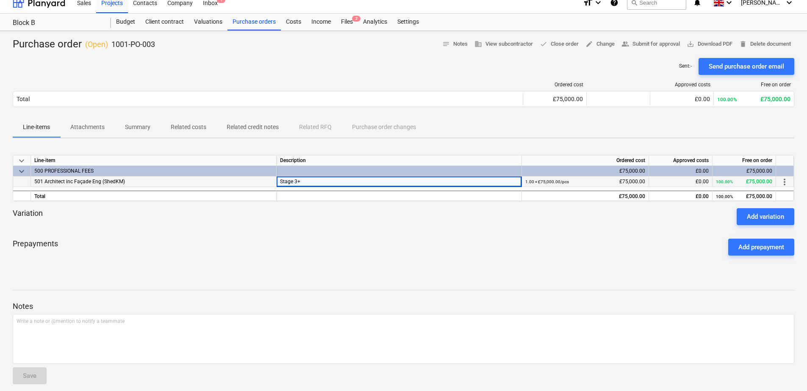
click at [366, 183] on div "Stage 3+" at bounding box center [399, 182] width 238 height 11
click at [191, 129] on p "Related costs" at bounding box center [189, 127] width 36 height 9
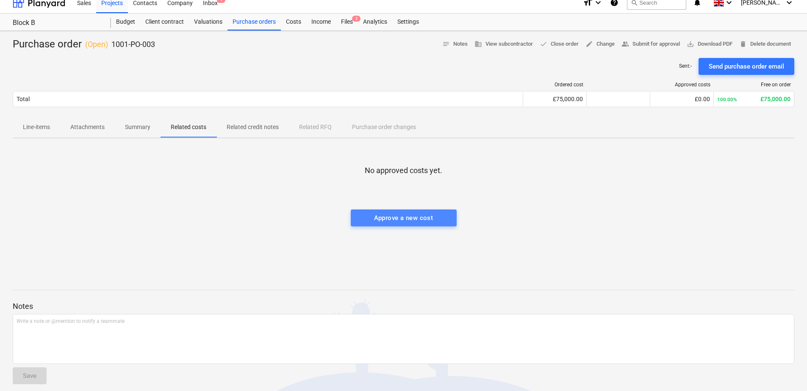
click at [384, 218] on div "Approve a new cost" at bounding box center [403, 218] width 59 height 11
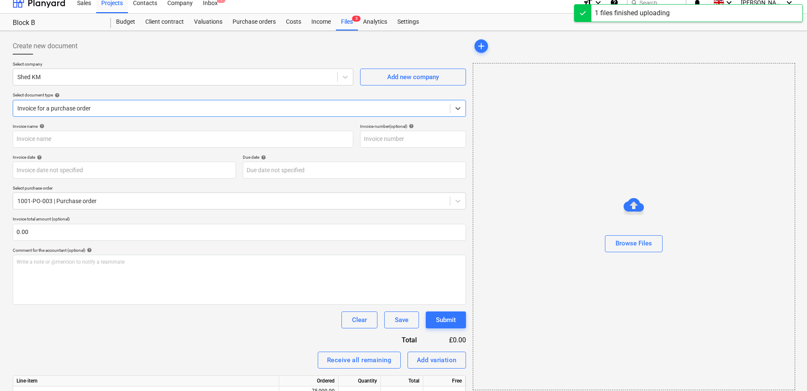
type input "4015 [GEOGRAPHIC_DATA]pdf"
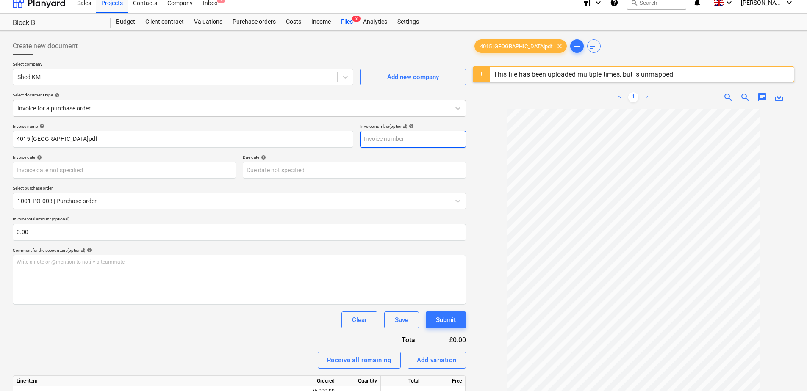
click at [395, 139] on input "text" at bounding box center [413, 139] width 106 height 17
click at [726, 99] on span "zoom_in" at bounding box center [728, 97] width 10 height 10
click at [727, 98] on span "zoom_in" at bounding box center [728, 97] width 10 height 10
click at [727, 97] on span "zoom_in" at bounding box center [728, 97] width 10 height 10
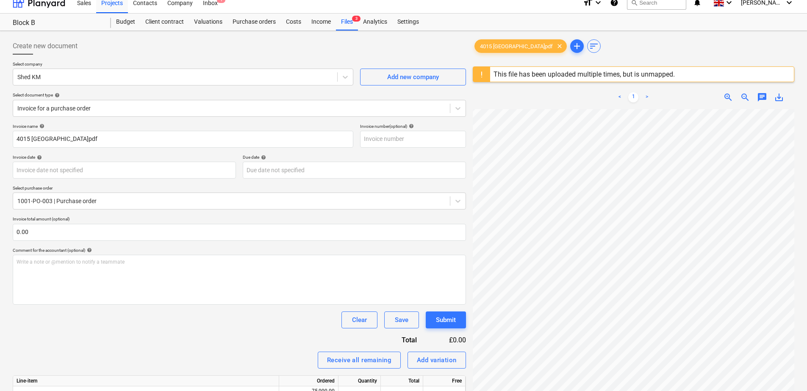
scroll to position [0, 188]
click at [806, 205] on html "Sales Projects Contacts Company Inbox 1 format_size keyboard_arrow_down help se…" at bounding box center [403, 191] width 807 height 399
click at [457, 153] on div "Create new document Select company Shed KM Add new company Select document type…" at bounding box center [403, 257] width 788 height 446
click at [400, 141] on input "text" at bounding box center [413, 139] width 106 height 17
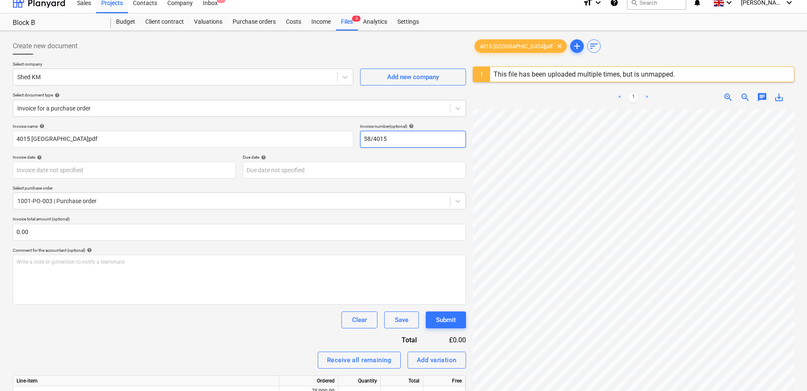
scroll to position [310, 144]
type input "58/4015"
click at [747, 97] on span "zoom_out" at bounding box center [745, 97] width 10 height 10
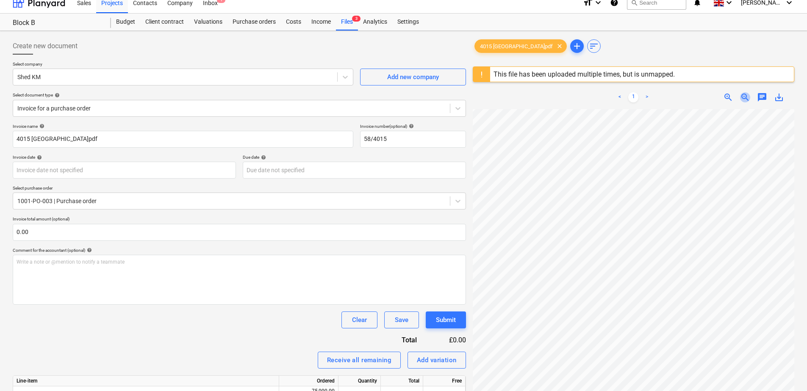
click at [747, 97] on span "zoom_out" at bounding box center [745, 97] width 10 height 10
click at [746, 97] on span "zoom_out" at bounding box center [745, 97] width 10 height 10
click at [136, 169] on body "Sales Projects Contacts Company Inbox 1 format_size keyboard_arrow_down help se…" at bounding box center [403, 191] width 807 height 399
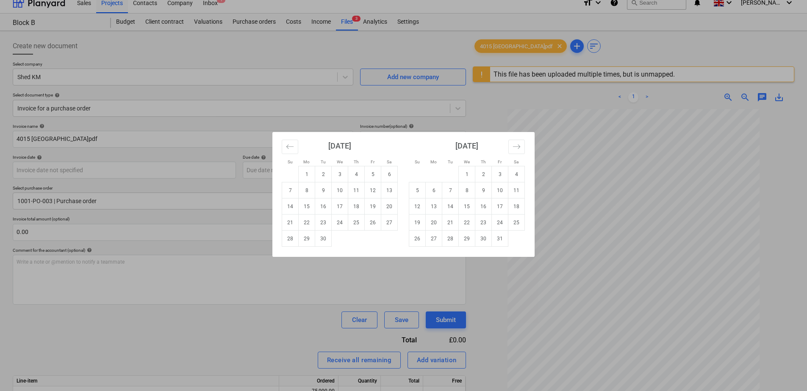
click at [655, 196] on div "Su Mo Tu We Th Fr Sa Su Mo Tu We Th Fr Sa [DATE] 1 2 3 4 5 6 7 8 9 10 11 12 13 …" at bounding box center [403, 195] width 807 height 391
click at [43, 169] on body "Sales Projects Contacts Company Inbox 1 format_size keyboard_arrow_down help se…" at bounding box center [403, 191] width 807 height 399
type input "[DATE]"
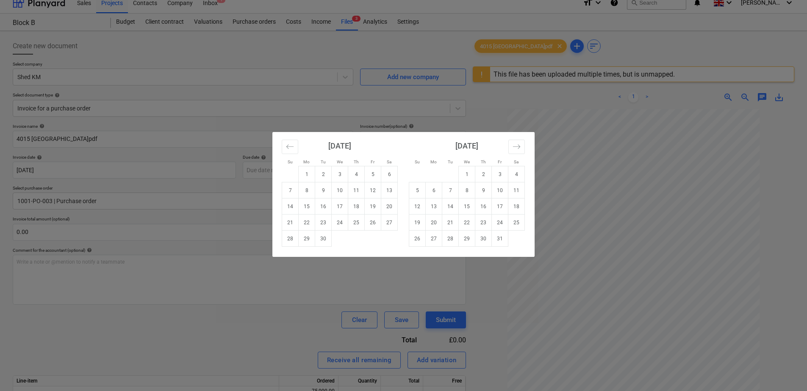
click at [258, 168] on div "Su Mo Tu We Th Fr Sa Su Mo Tu We Th Fr Sa [DATE] 1 2 3 4 5 6 7 8 9 10 11 12 13 …" at bounding box center [403, 195] width 807 height 391
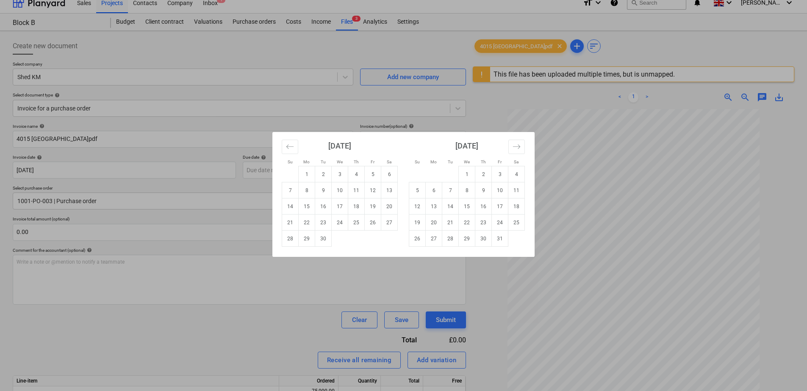
click at [256, 172] on div "Su Mo Tu We Th Fr Sa Su Mo Tu We Th Fr Sa [DATE] 1 2 3 4 5 6 7 8 9 10 11 12 13 …" at bounding box center [403, 195] width 807 height 391
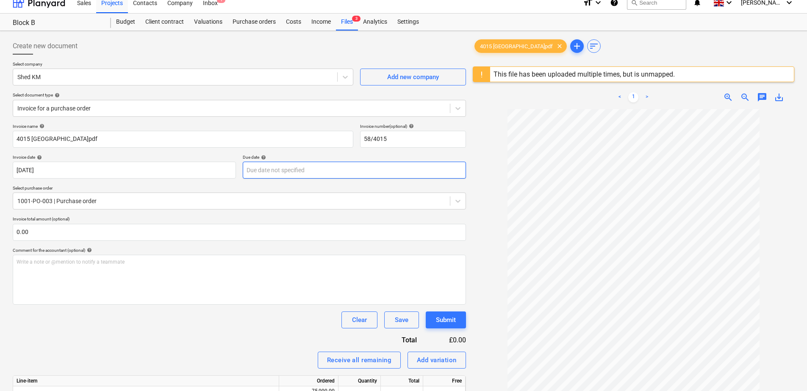
click at [256, 172] on body "Sales Projects Contacts Company Inbox 1 format_size keyboard_arrow_down help se…" at bounding box center [403, 191] width 807 height 399
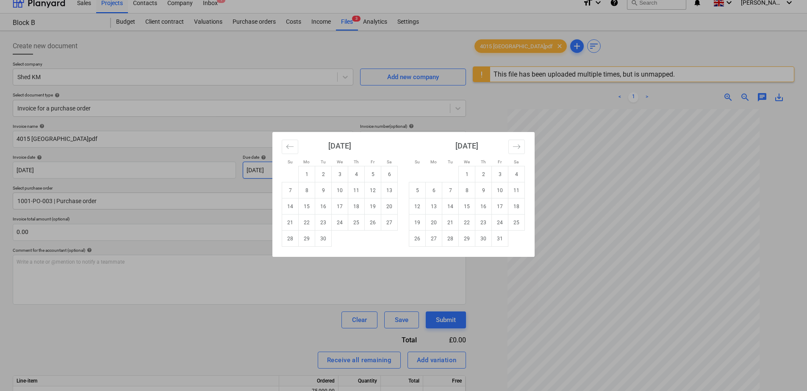
type input "[DATE]"
click at [236, 214] on div "Su Mo Tu We Th Fr Sa Su Mo Tu We Th Fr Sa [DATE] 1 2 3 4 5 6 7 8 9 10 11 12 13 …" at bounding box center [403, 195] width 807 height 391
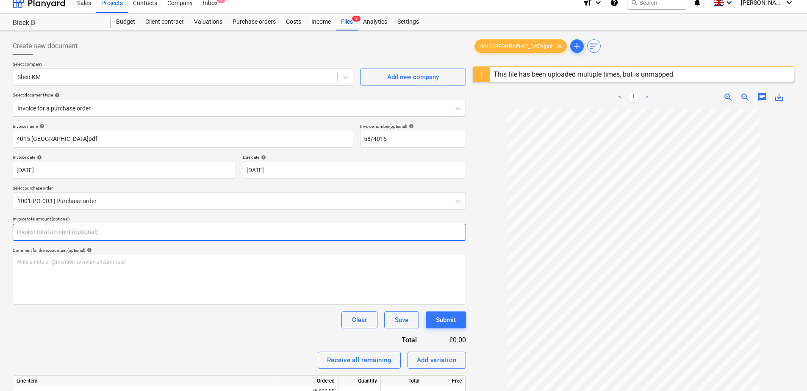
click at [212, 233] on input "text" at bounding box center [239, 232] width 453 height 17
type input "0.00"
click at [727, 98] on span "zoom_in" at bounding box center [728, 97] width 10 height 10
click at [294, 238] on input "text" at bounding box center [239, 232] width 453 height 17
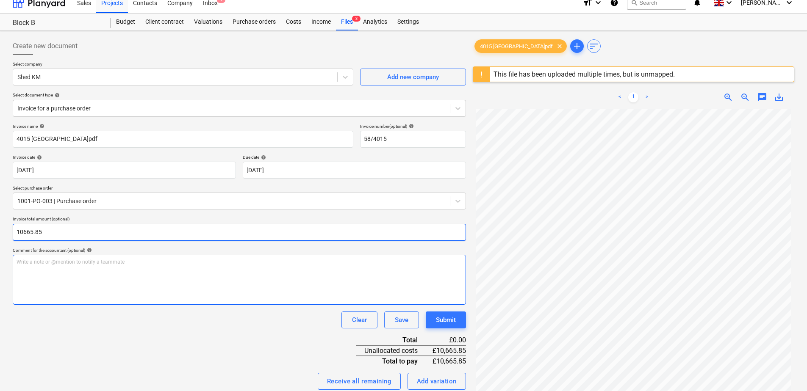
scroll to position [50, 0]
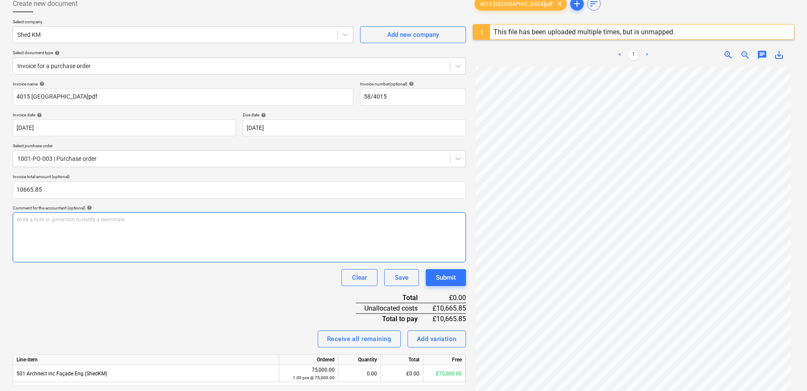
type input "10,665.85"
click at [298, 241] on div "Write a note or @mention to notify a teammate [PERSON_NAME]" at bounding box center [239, 238] width 453 height 50
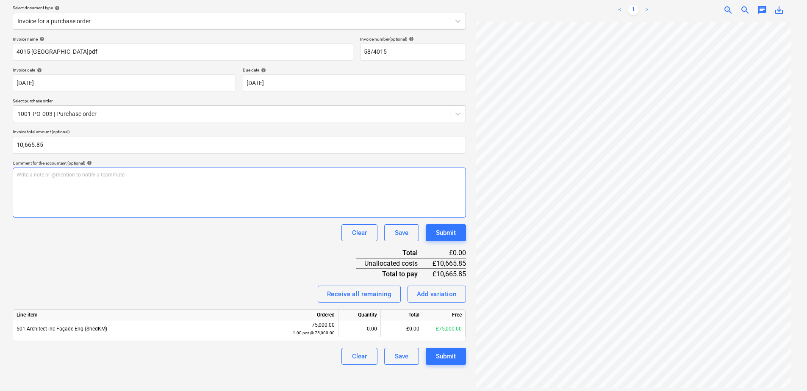
scroll to position [100, 0]
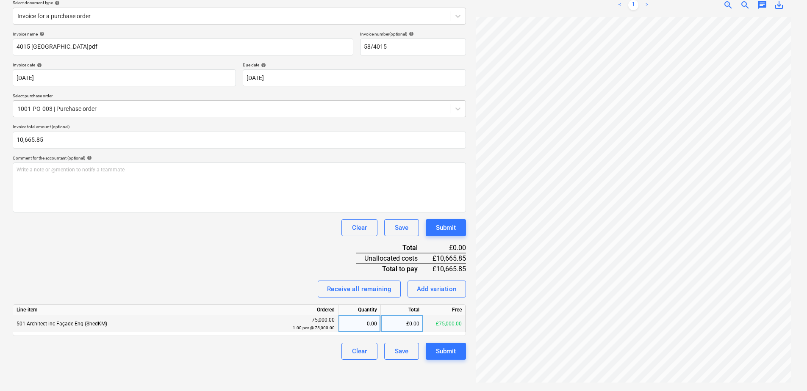
click at [150, 325] on div "501 Architect inc Façade Eng (ShedKM)" at bounding box center [146, 324] width 266 height 17
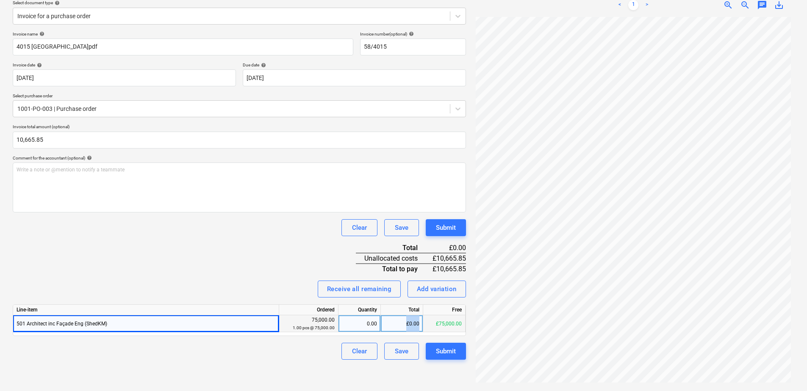
drag, startPoint x: 402, startPoint y: 326, endPoint x: 434, endPoint y: 325, distance: 32.2
click at [0, 0] on div "501 Architect inc Façade Eng (ShedKM) 75,000.00 1.00 pcs @ 75,000.00 0.00 £0.00…" at bounding box center [0, 0] width 0 height 0
drag, startPoint x: 434, startPoint y: 325, endPoint x: 366, endPoint y: 324, distance: 68.6
click at [366, 324] on div "0.00" at bounding box center [359, 324] width 35 height 17
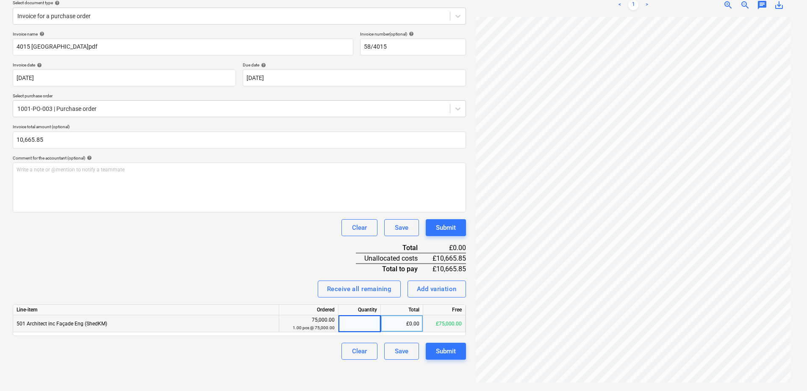
type input "1"
drag, startPoint x: 359, startPoint y: 326, endPoint x: 379, endPoint y: 325, distance: 19.9
click at [379, 325] on div "1.00" at bounding box center [359, 324] width 42 height 17
drag, startPoint x: 392, startPoint y: 324, endPoint x: 437, endPoint y: 324, distance: 44.9
click at [0, 0] on div "501 Architect inc Façade Eng (ShedKM) 75,000.00 1.00 pcs @ 75,000.00 1.00 £75,0…" at bounding box center [0, 0] width 0 height 0
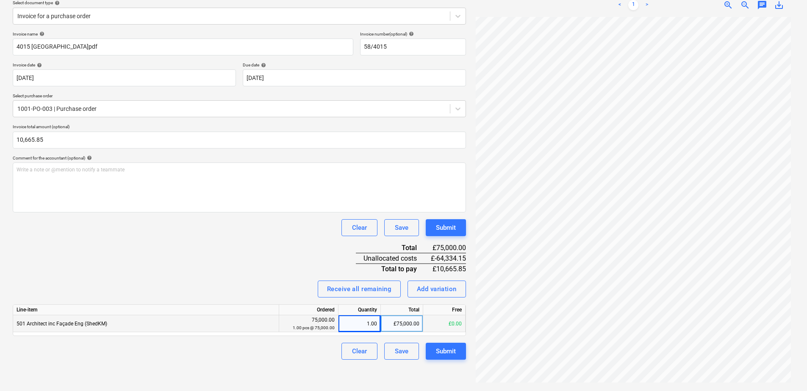
click at [409, 324] on div "£75,000.00" at bounding box center [402, 324] width 42 height 17
type input "10665.85"
click at [452, 352] on div "Submit" at bounding box center [446, 351] width 20 height 11
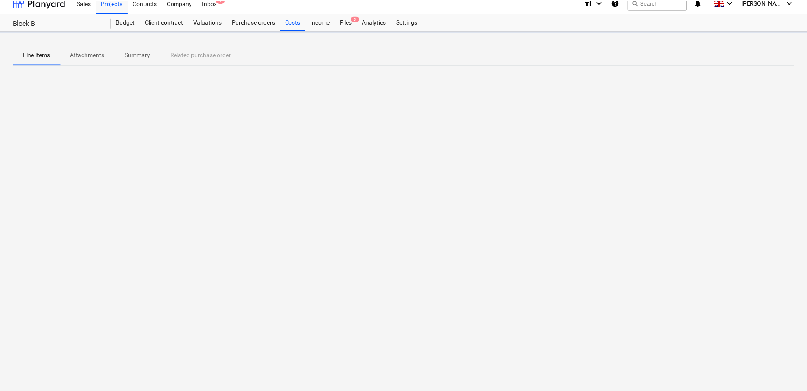
scroll to position [8, 0]
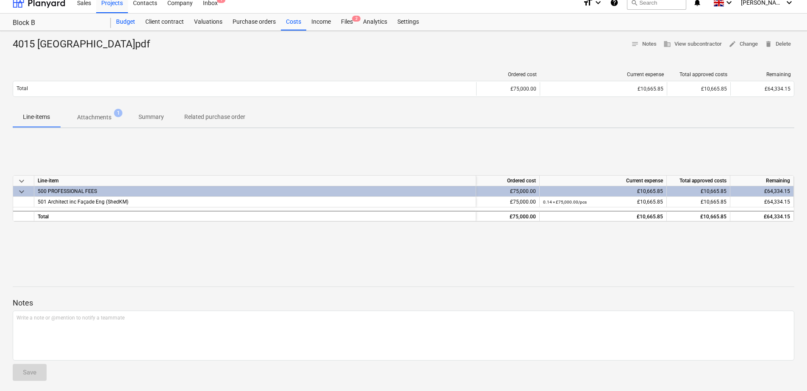
click at [133, 19] on div "Budget" at bounding box center [125, 22] width 29 height 17
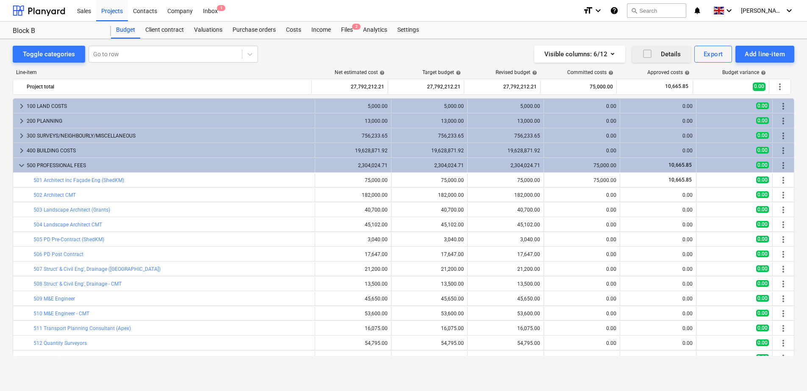
click at [644, 55] on icon "button" at bounding box center [647, 54] width 10 height 10
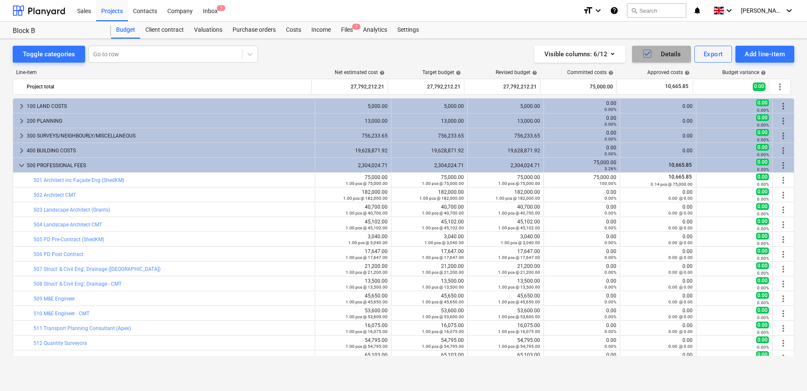
click at [647, 53] on icon "button" at bounding box center [647, 54] width 10 height 10
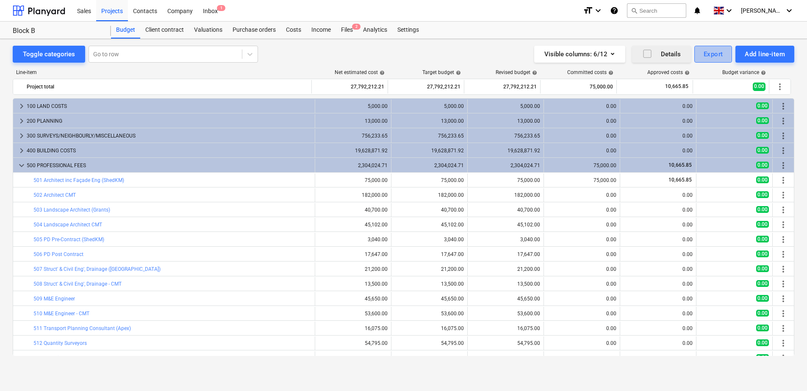
click at [713, 57] on div "Export" at bounding box center [713, 54] width 19 height 11
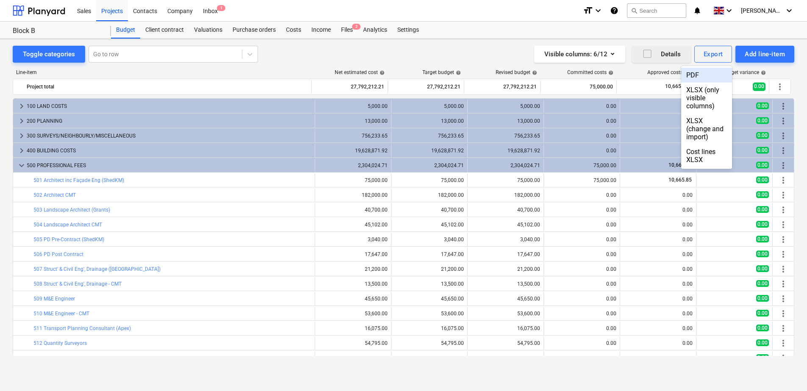
click at [681, 74] on div "PDF" at bounding box center [706, 75] width 51 height 15
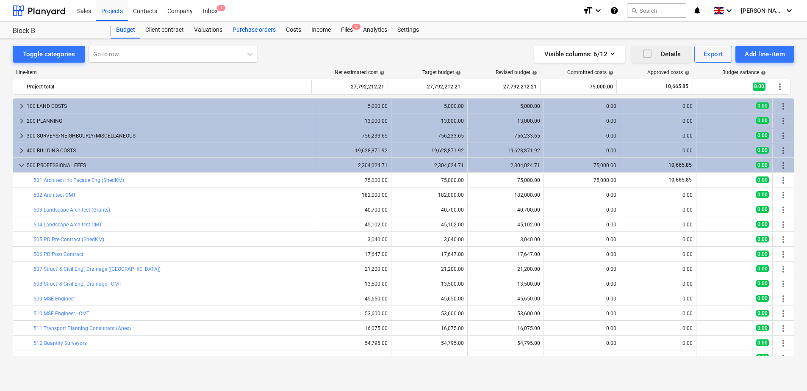
click at [252, 30] on div "Purchase orders" at bounding box center [253, 30] width 53 height 17
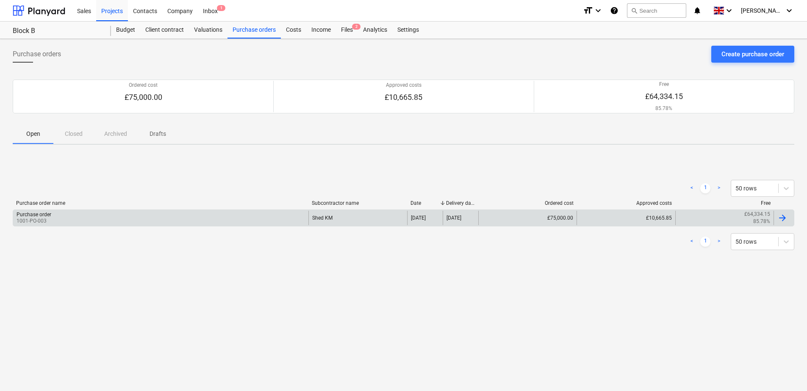
click at [234, 219] on div "Purchase order 1001-PO-003" at bounding box center [160, 218] width 295 height 14
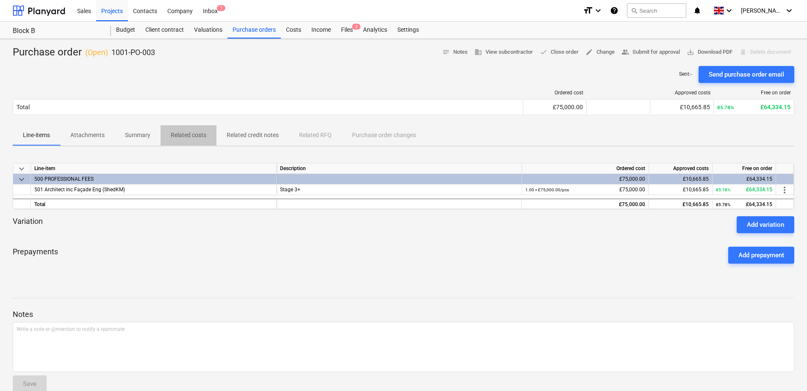
click at [194, 136] on p "Related costs" at bounding box center [189, 135] width 36 height 9
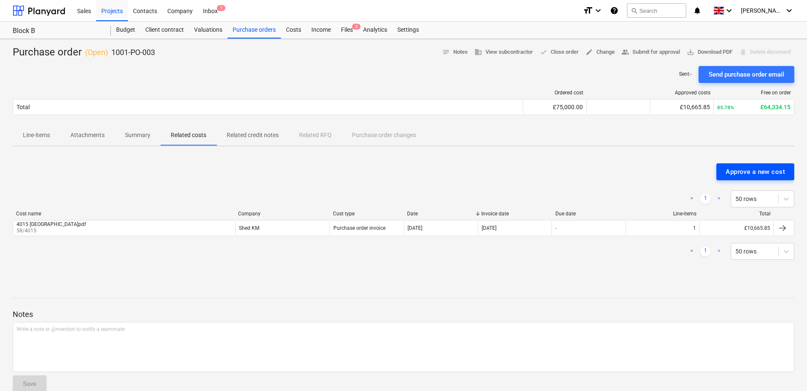
click at [757, 170] on div "Approve a new cost" at bounding box center [755, 171] width 59 height 11
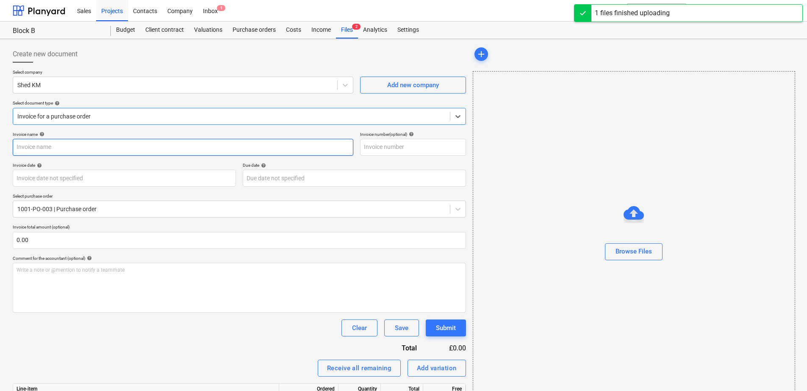
type input "250207_SKM Jan v2 4046a [GEOGRAPHIC_DATA]pdf"
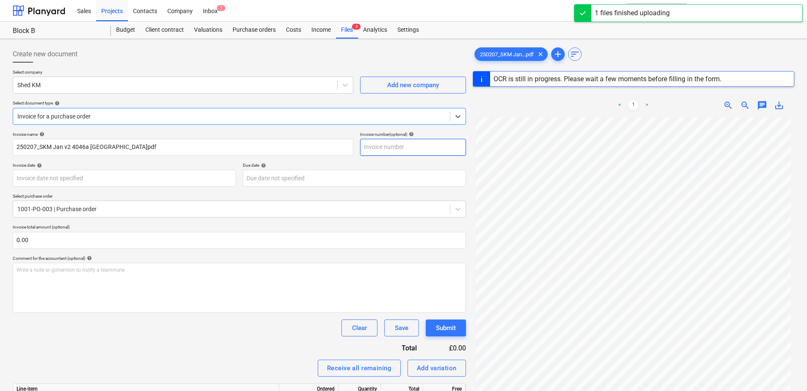
click at [399, 149] on input "text" at bounding box center [413, 147] width 106 height 17
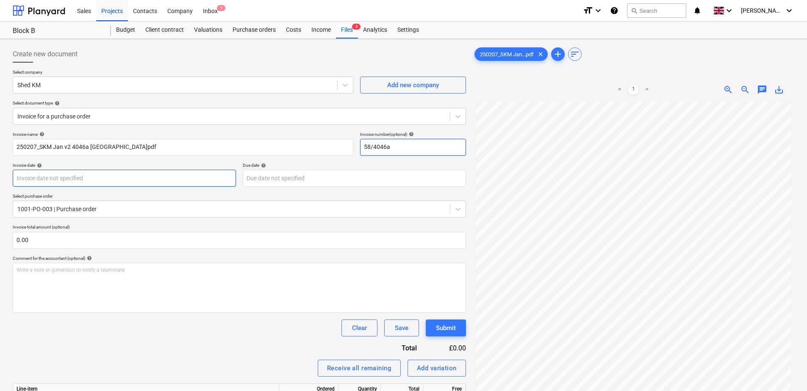
type input "58/4046a"
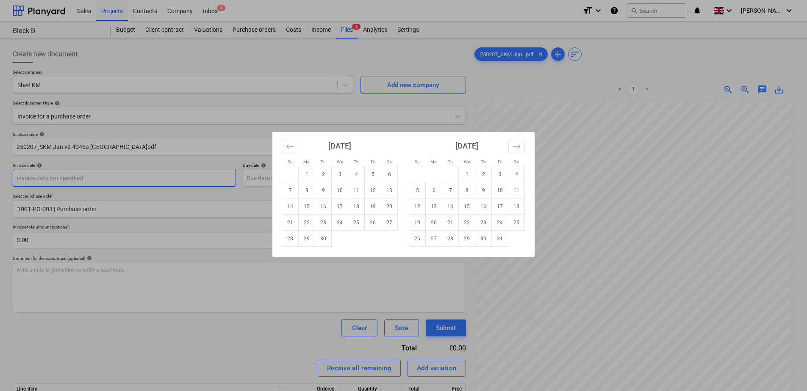
click at [115, 178] on body "Sales Projects Contacts Company Inbox 1 format_size keyboard_arrow_down help se…" at bounding box center [403, 199] width 807 height 399
type input "[DATE]"
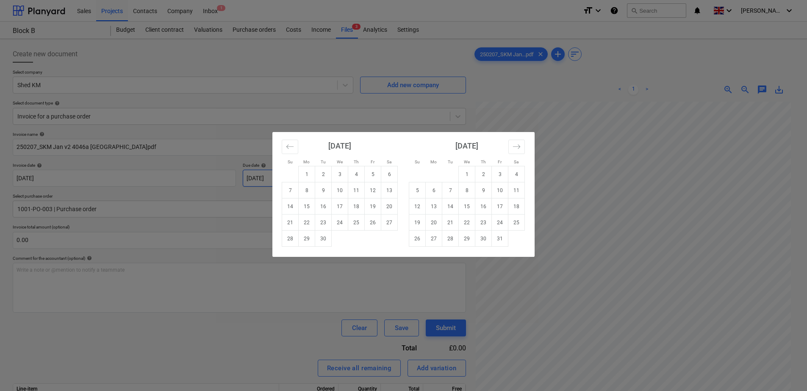
type input "[DATE]"
click at [176, 206] on div "Su Mo Tu We Th Fr Sa Su Mo Tu We Th Fr Sa [DATE] 1 2 3 4 5 6 7 8 9 10 11 12 13 …" at bounding box center [403, 195] width 807 height 391
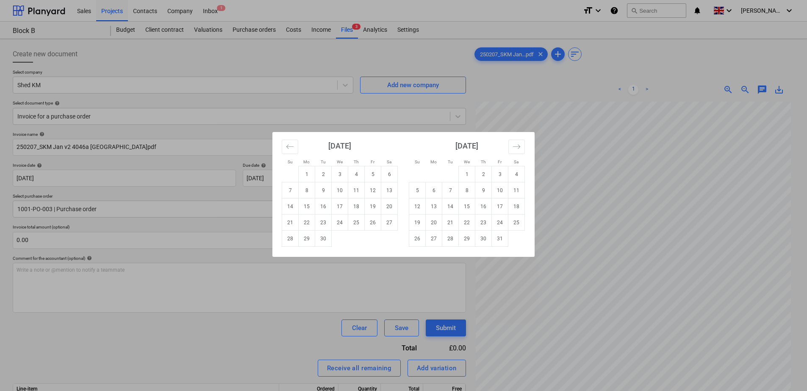
click at [220, 241] on div "Su Mo Tu We Th Fr Sa Su Mo Tu We Th Fr Sa [DATE] 1 2 3 4 5 6 7 8 9 10 11 12 13 …" at bounding box center [403, 195] width 807 height 391
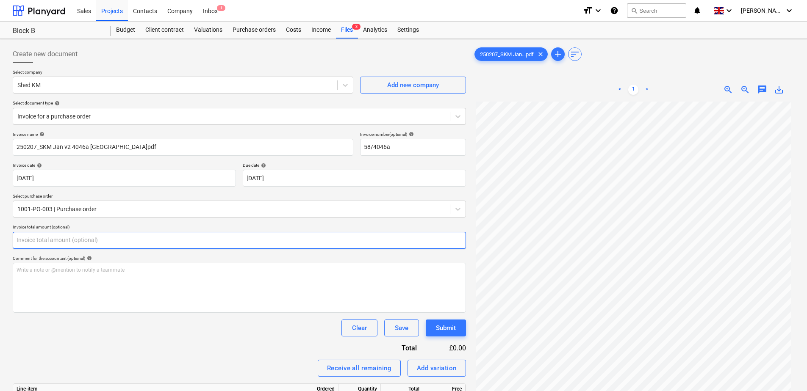
click at [201, 238] on input "text" at bounding box center [239, 240] width 453 height 17
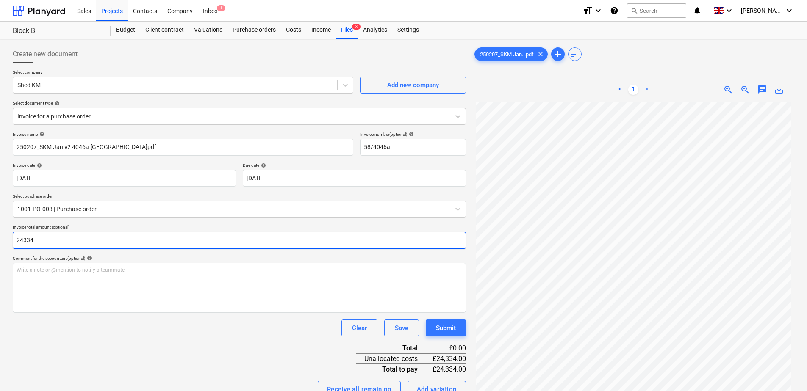
scroll to position [85, 0]
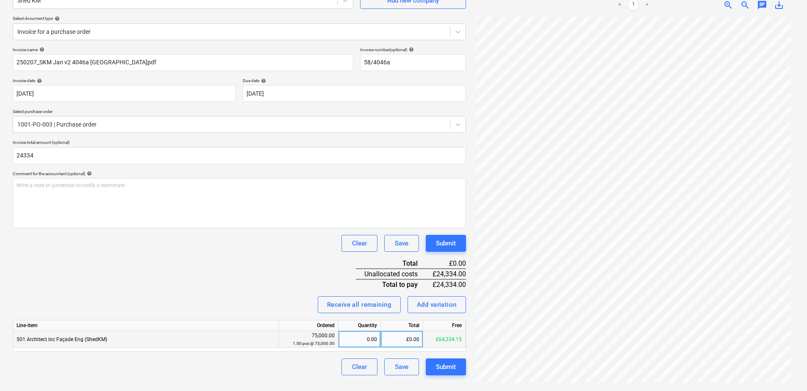
type input "24,334.00"
drag, startPoint x: 397, startPoint y: 339, endPoint x: 432, endPoint y: 343, distance: 35.3
click at [0, 0] on div "501 Architect inc Façade Eng (ShedKM) 75,000.00 1.00 pcs @ 75,000.00 0.00 £0.00…" at bounding box center [0, 0] width 0 height 0
drag, startPoint x: 432, startPoint y: 343, endPoint x: 408, endPoint y: 343, distance: 24.6
click at [409, 350] on div "Line-item Ordered Quantity Total Free 501 Architect inc Façade Eng (ShedKM) 75,…" at bounding box center [239, 336] width 453 height 32
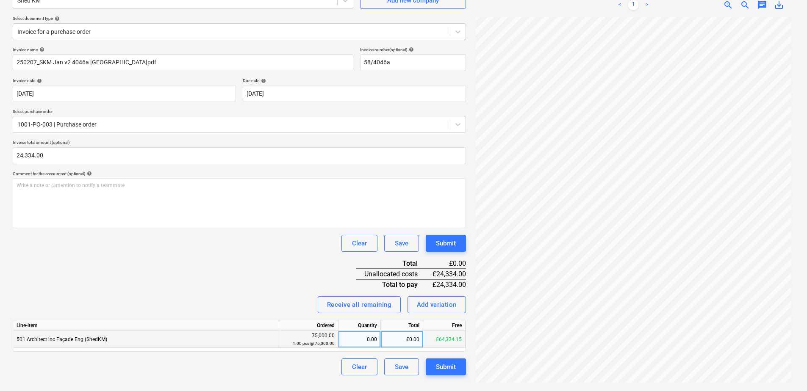
click at [408, 341] on div "£0.00" at bounding box center [402, 339] width 42 height 17
type input "24334"
click at [448, 370] on div "Submit" at bounding box center [446, 367] width 20 height 11
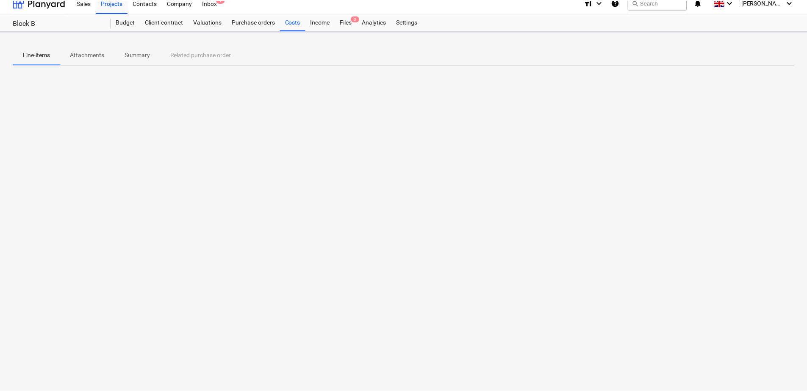
scroll to position [8, 0]
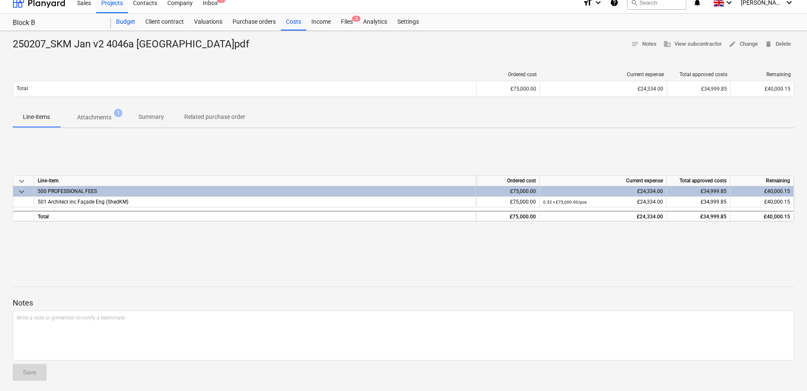
click at [128, 23] on div "Budget" at bounding box center [125, 22] width 29 height 17
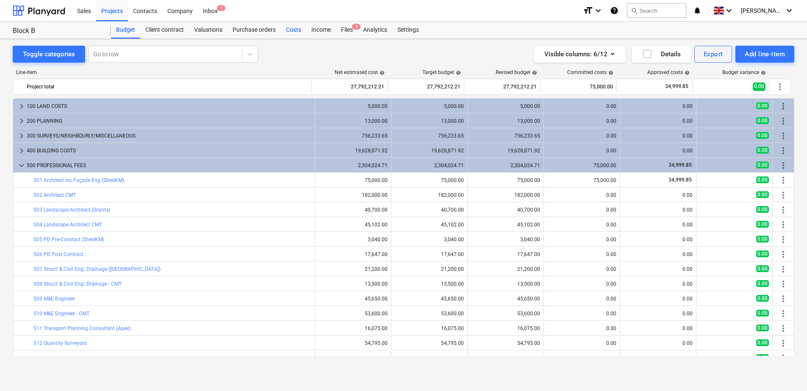
click at [293, 29] on div "Costs" at bounding box center [293, 30] width 25 height 17
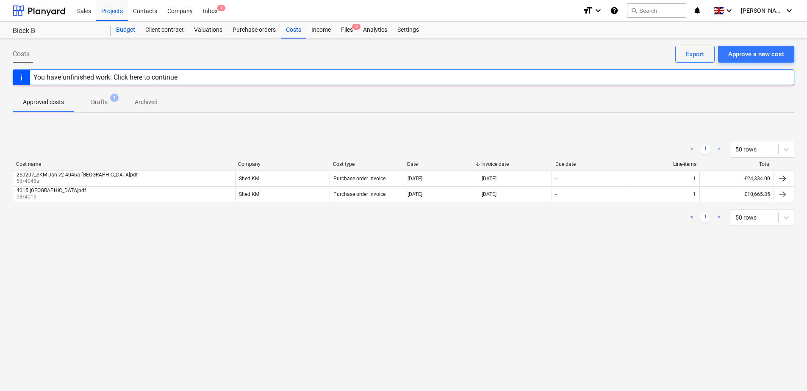
click at [127, 29] on div "Budget" at bounding box center [125, 30] width 29 height 17
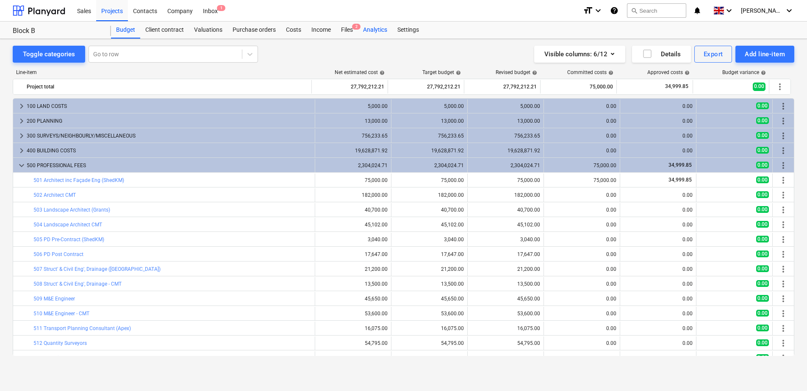
click at [382, 32] on div "Analytics" at bounding box center [375, 30] width 34 height 17
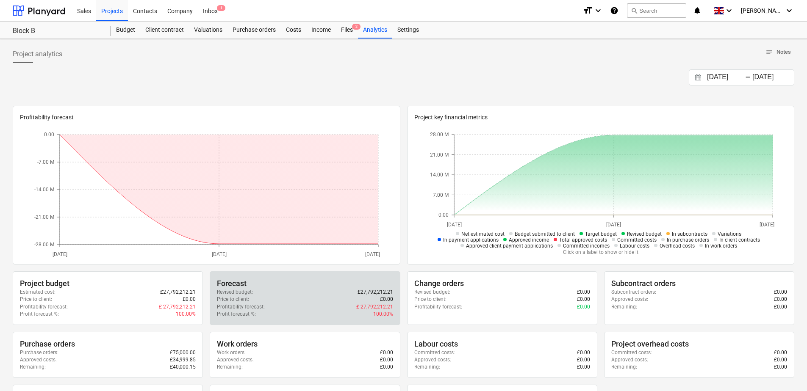
click at [268, 288] on div "Forecast" at bounding box center [305, 284] width 176 height 10
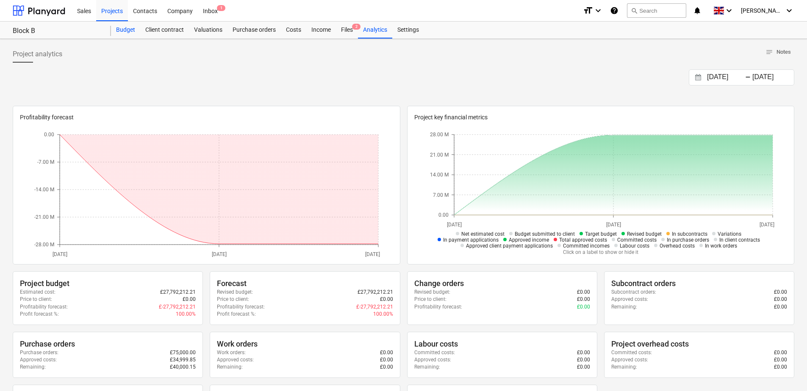
click at [131, 30] on div "Budget" at bounding box center [125, 30] width 29 height 17
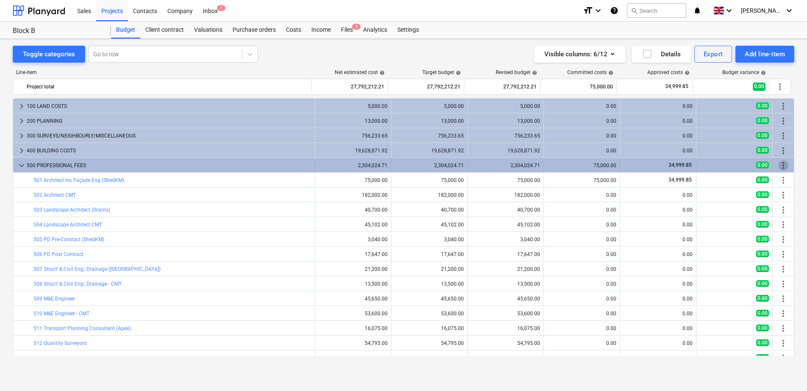
click at [780, 166] on span "more_vert" at bounding box center [783, 166] width 10 height 10
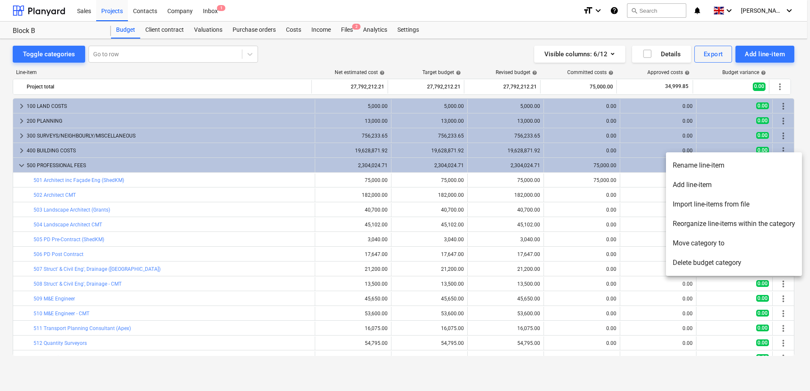
click at [290, 61] on div at bounding box center [405, 195] width 810 height 391
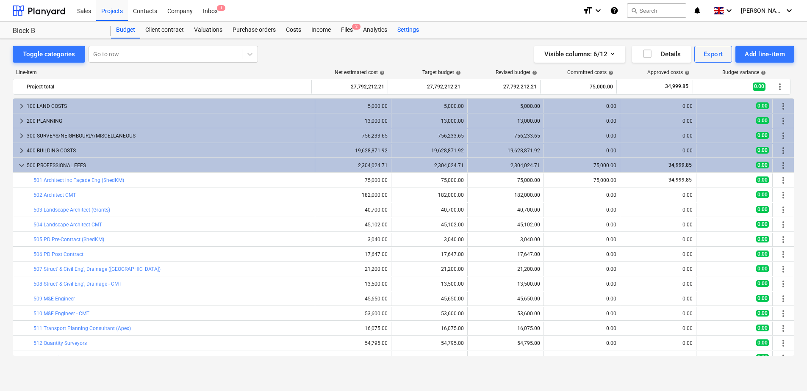
click at [410, 33] on div "Settings" at bounding box center [408, 30] width 32 height 17
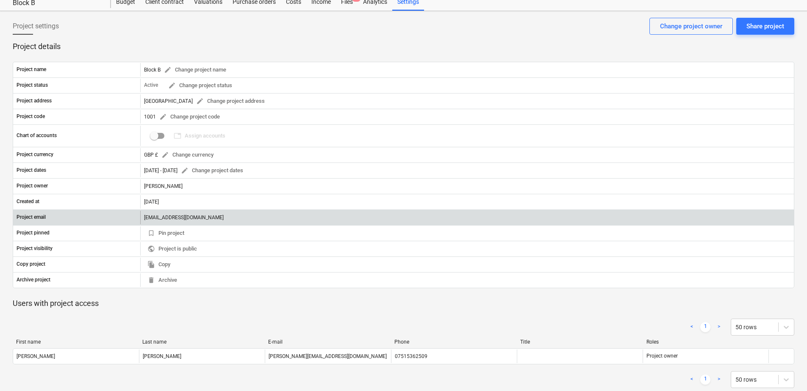
scroll to position [42, 0]
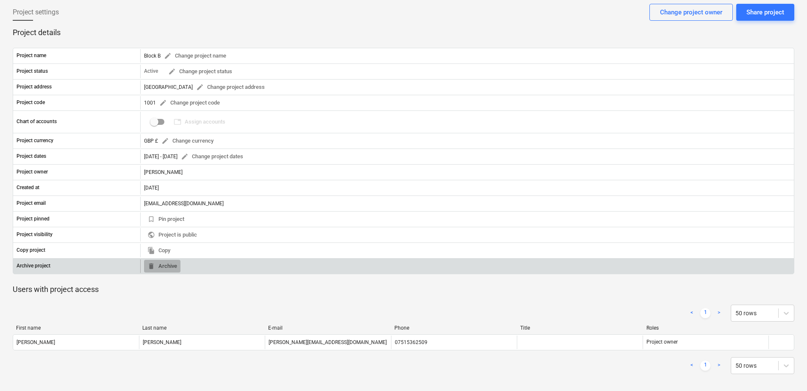
click at [167, 267] on span "delete Archive" at bounding box center [162, 267] width 30 height 10
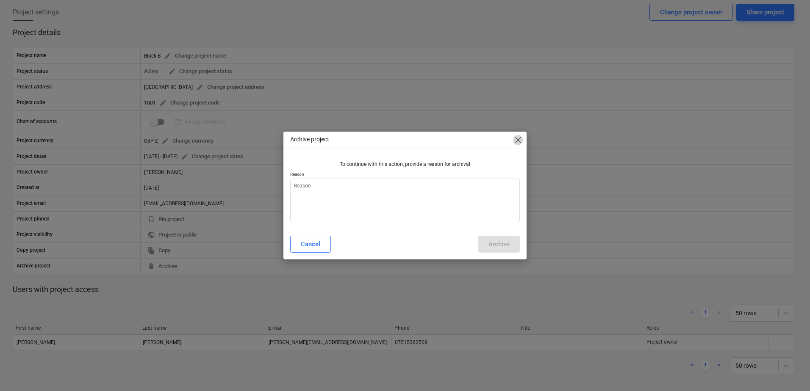
click at [520, 137] on span "close" at bounding box center [518, 140] width 10 height 10
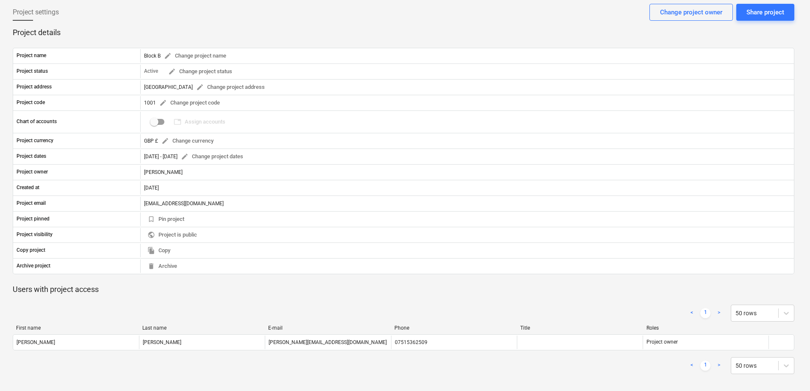
type textarea "x"
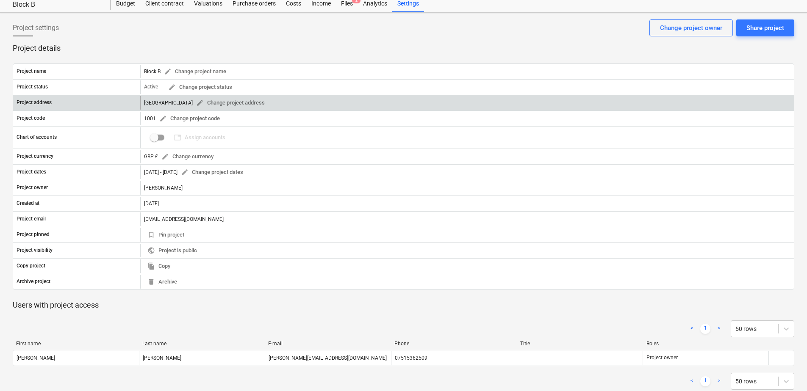
scroll to position [0, 0]
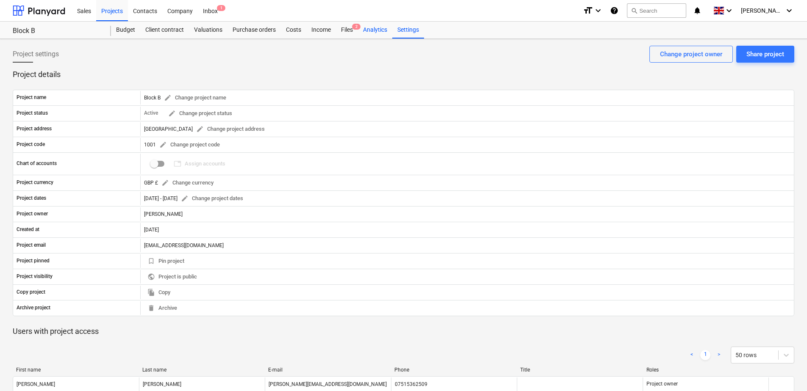
click at [374, 30] on div "Analytics" at bounding box center [375, 30] width 34 height 17
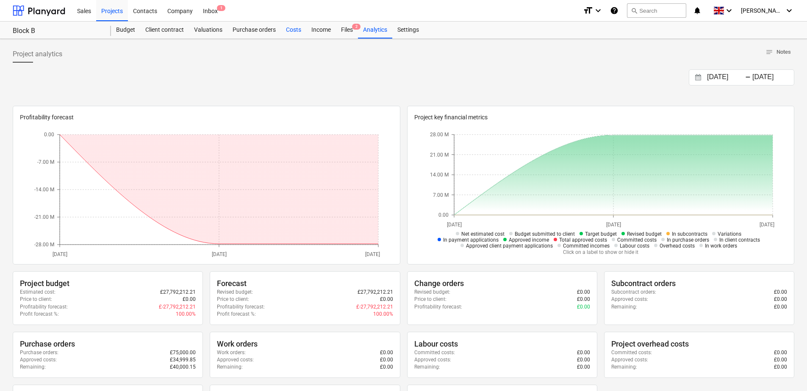
click at [299, 31] on div "Costs" at bounding box center [293, 30] width 25 height 17
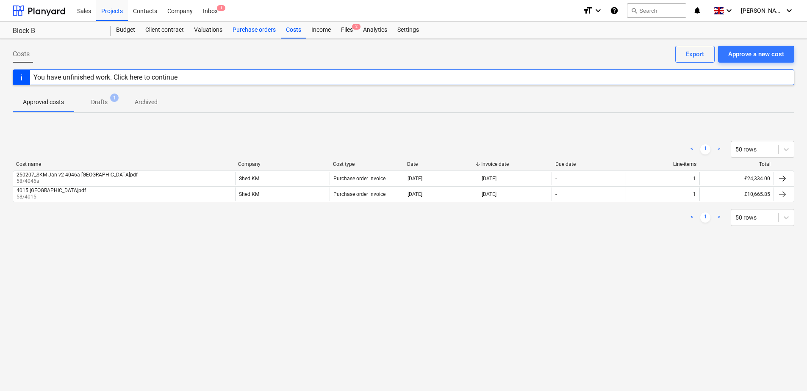
click at [248, 30] on div "Purchase orders" at bounding box center [253, 30] width 53 height 17
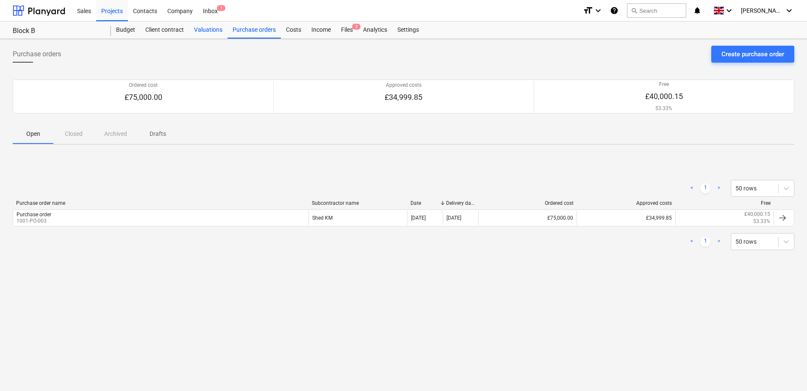
click at [212, 31] on div "Valuations" at bounding box center [208, 30] width 39 height 17
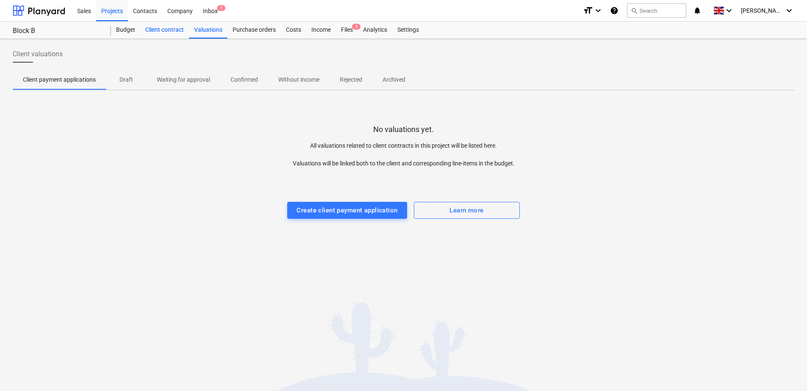
click at [166, 29] on div "Client contract" at bounding box center [164, 30] width 49 height 17
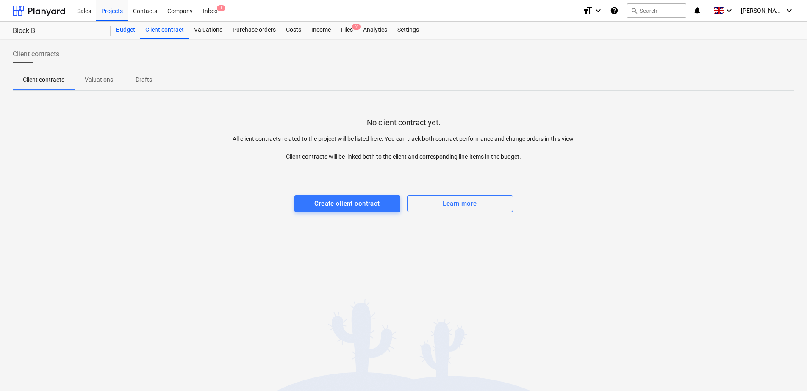
click at [121, 29] on div "Budget" at bounding box center [125, 30] width 29 height 17
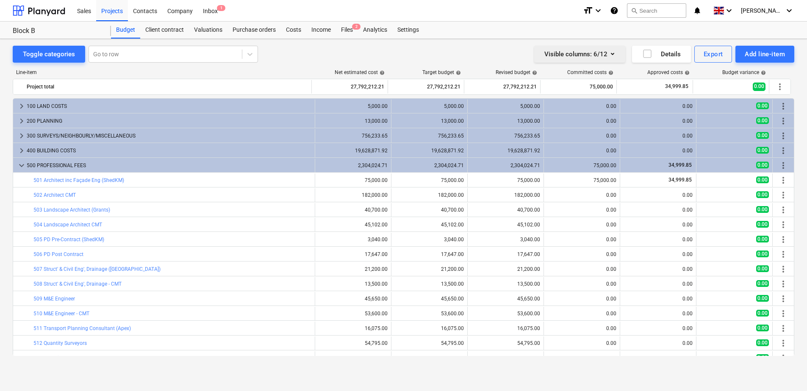
click at [614, 59] on div "Visible columns : 6/12" at bounding box center [579, 54] width 71 height 11
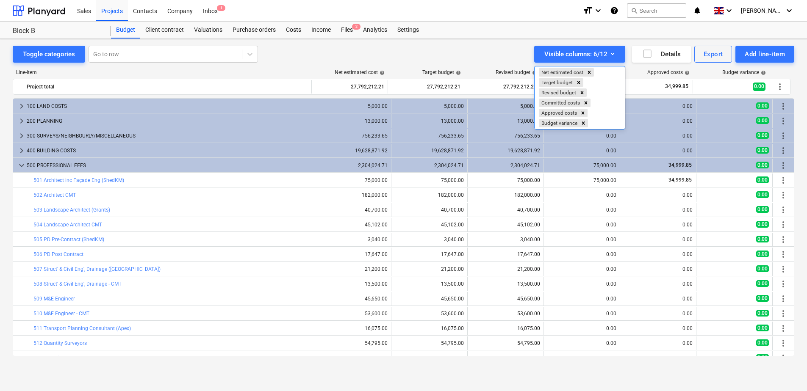
click at [292, 60] on div at bounding box center [403, 195] width 807 height 391
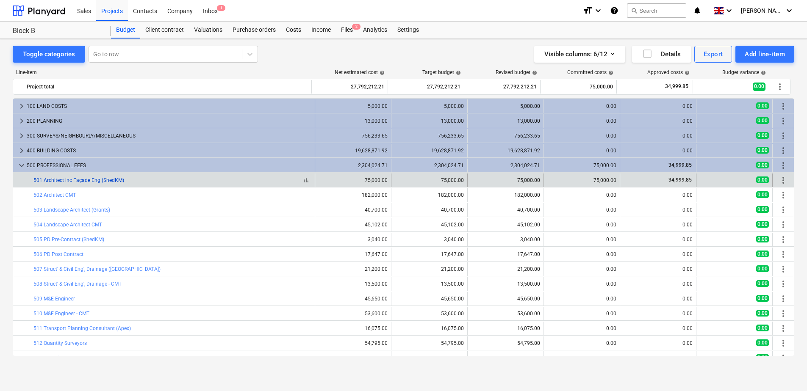
click at [79, 180] on link "501 Architect inc Façade Eng (ShedKM)" at bounding box center [78, 180] width 91 height 6
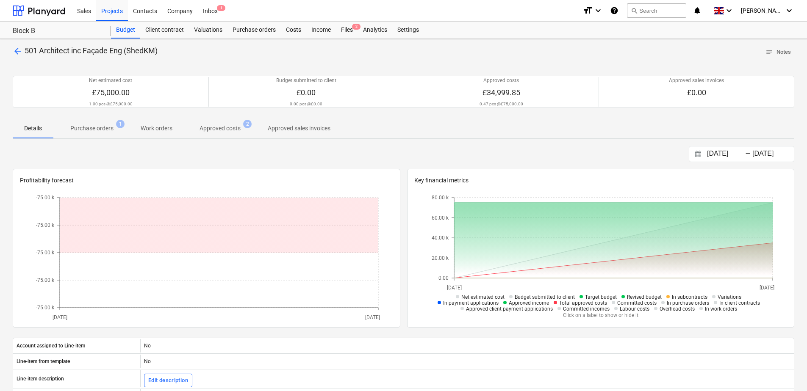
click at [100, 131] on p "Purchase orders" at bounding box center [91, 128] width 43 height 9
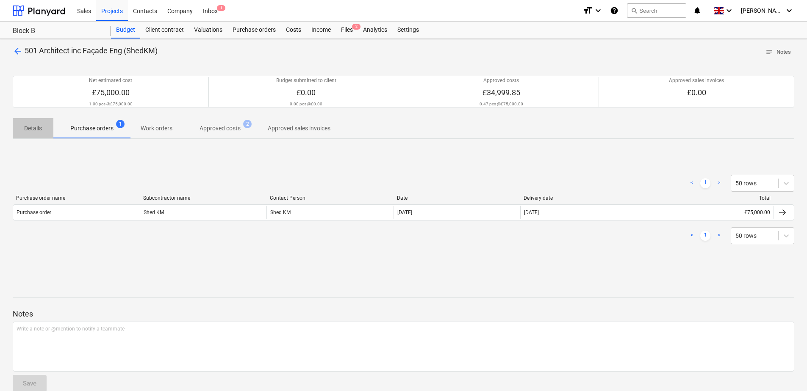
click at [45, 130] on span "Details" at bounding box center [33, 129] width 41 height 14
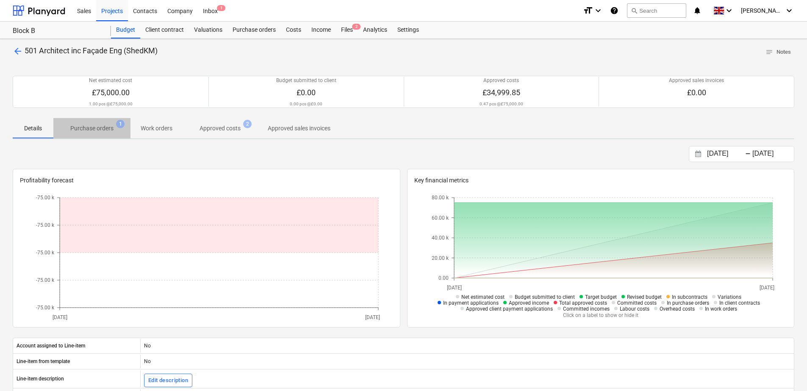
click at [105, 129] on p "Purchase orders" at bounding box center [91, 128] width 43 height 9
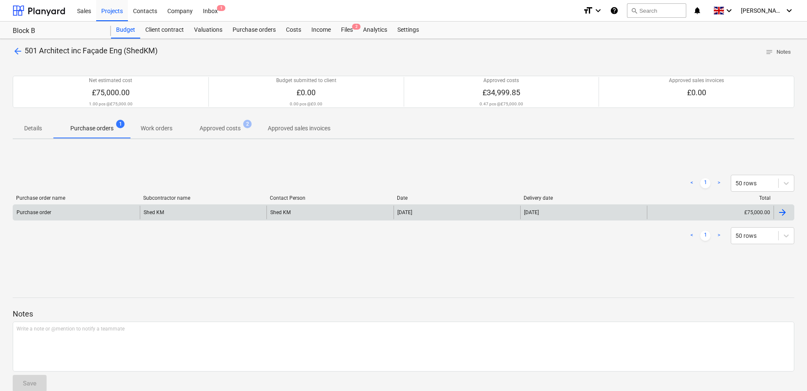
click at [783, 216] on div at bounding box center [782, 213] width 10 height 10
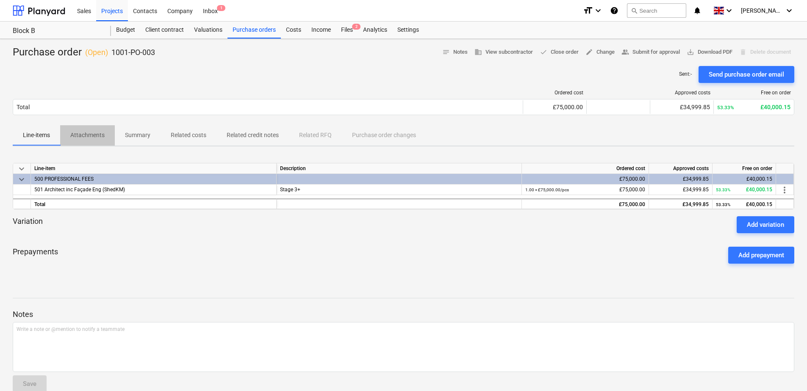
click at [101, 137] on p "Attachments" at bounding box center [87, 135] width 34 height 9
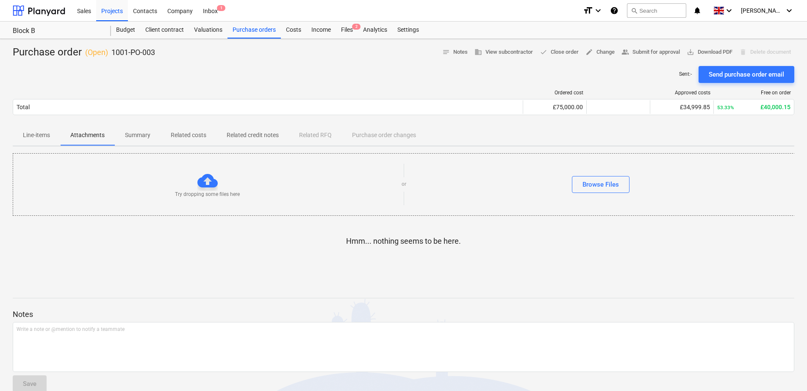
click at [145, 136] on p "Summary" at bounding box center [137, 135] width 25 height 9
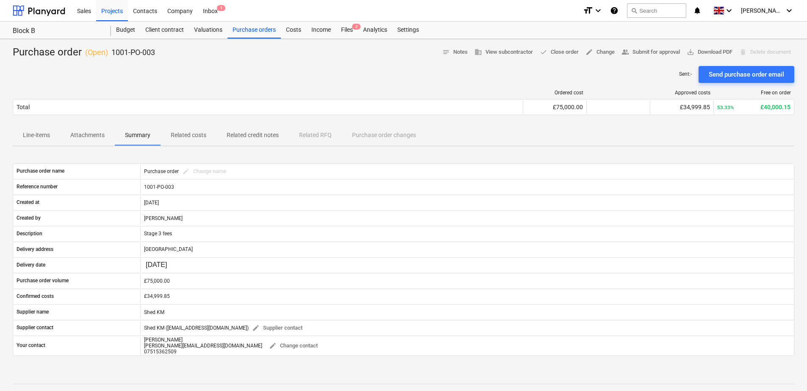
click at [194, 139] on p "Related costs" at bounding box center [189, 135] width 36 height 9
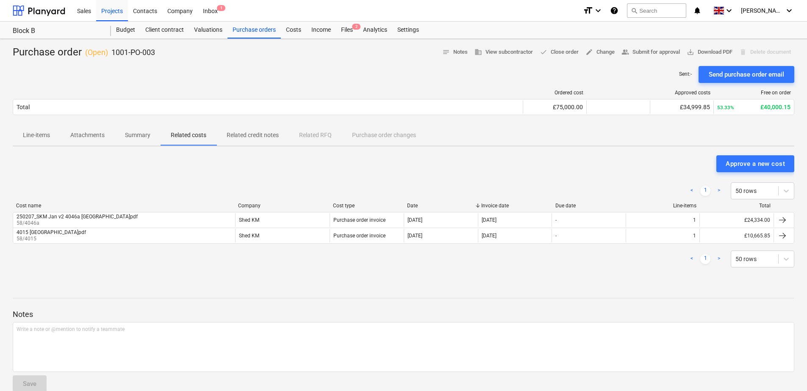
click at [248, 136] on p "Related credit notes" at bounding box center [253, 135] width 52 height 9
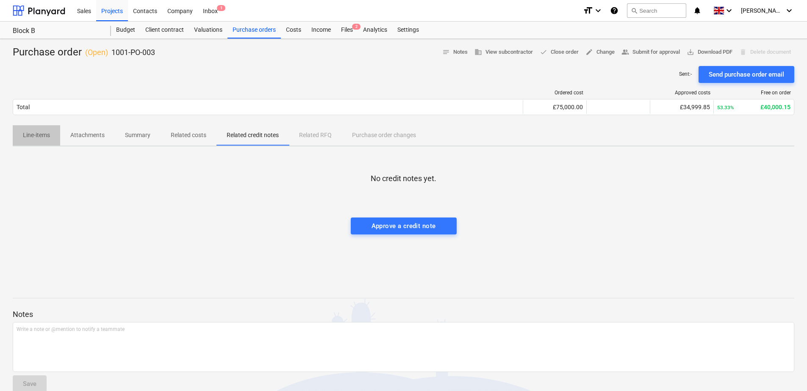
click at [50, 139] on p "Line-items" at bounding box center [36, 135] width 27 height 9
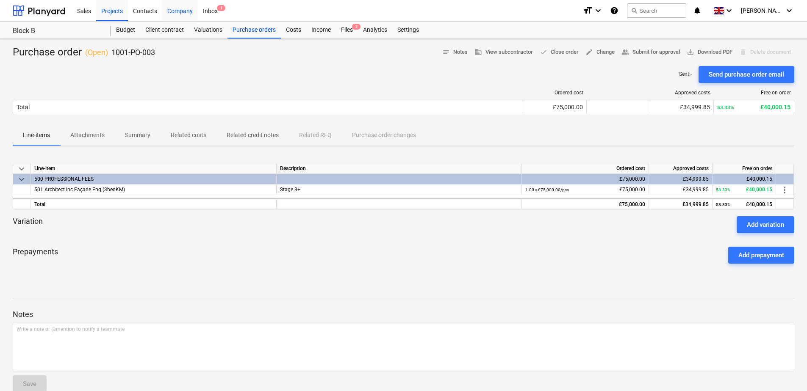
click at [190, 14] on div "Company" at bounding box center [180, 11] width 36 height 22
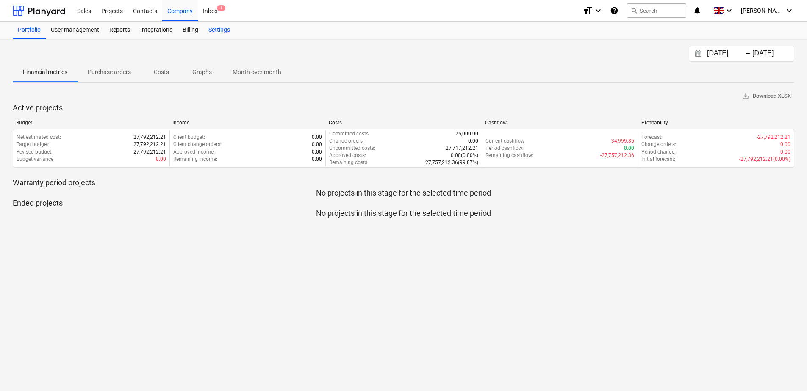
click at [220, 34] on div "Settings" at bounding box center [219, 30] width 32 height 17
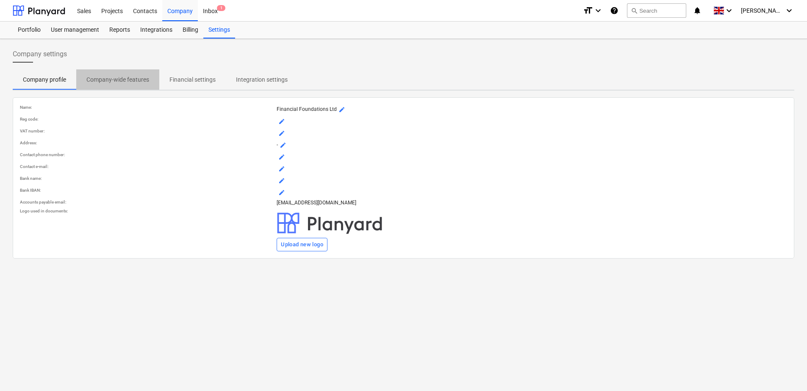
click at [133, 80] on p "Company-wide features" at bounding box center [117, 79] width 63 height 9
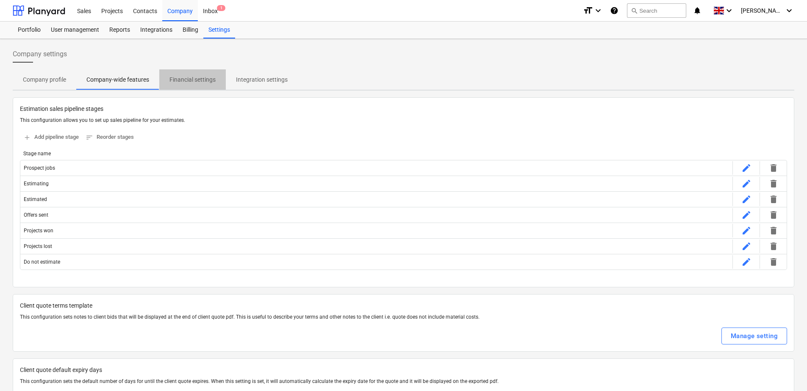
click at [202, 82] on p "Financial settings" at bounding box center [192, 79] width 46 height 9
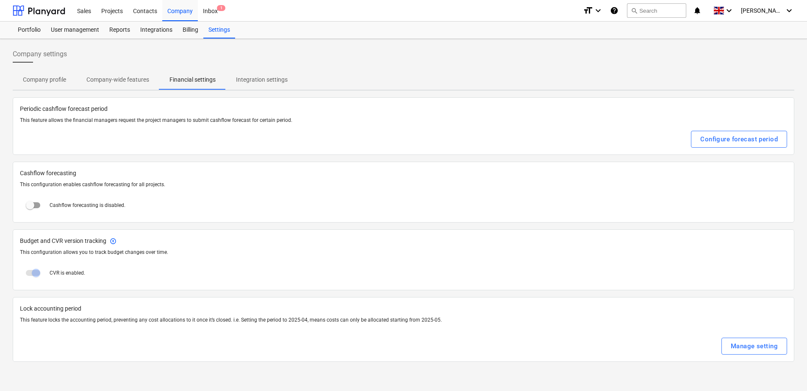
click at [34, 207] on input "checkbox" at bounding box center [30, 205] width 20 height 20
checkbox input "true"
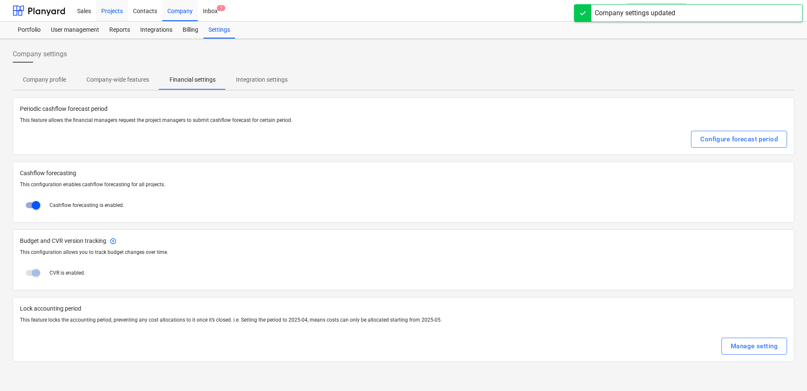
click at [109, 9] on div "Projects" at bounding box center [112, 11] width 32 height 22
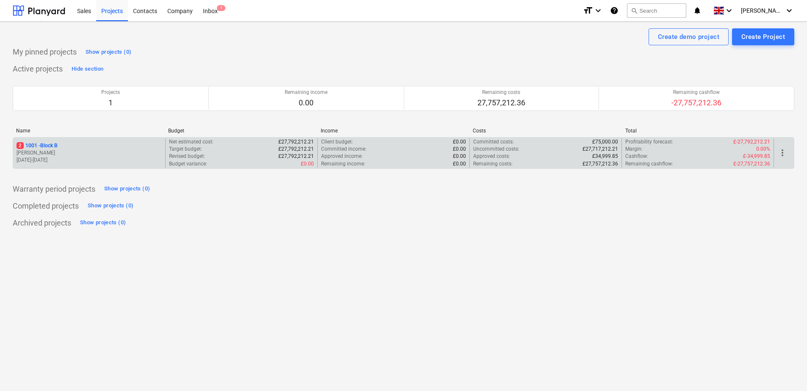
click at [177, 142] on p "Net estimated cost :" at bounding box center [191, 142] width 44 height 7
click at [42, 145] on p "2 1001 - Block B" at bounding box center [37, 145] width 41 height 7
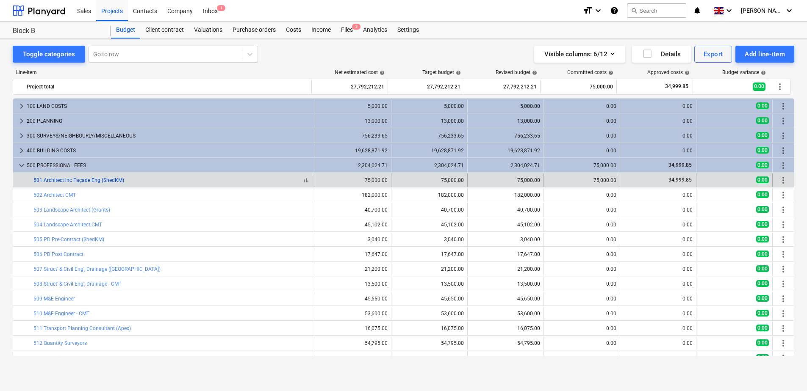
click at [120, 180] on link "501 Architect inc Façade Eng (ShedKM)" at bounding box center [78, 180] width 91 height 6
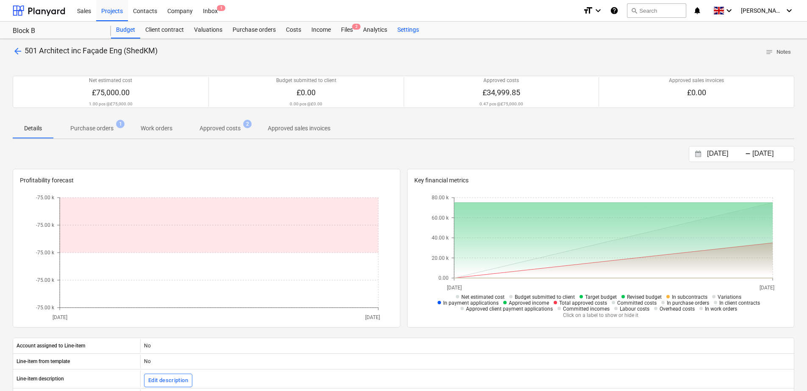
click at [407, 28] on div "Settings" at bounding box center [408, 30] width 32 height 17
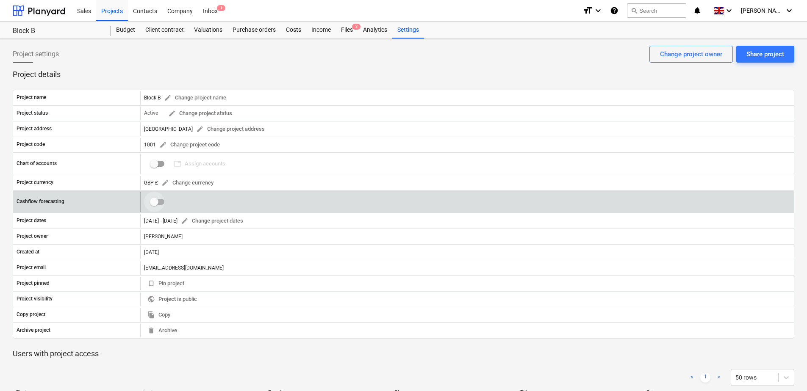
click at [159, 202] on input "checkbox" at bounding box center [154, 202] width 20 height 20
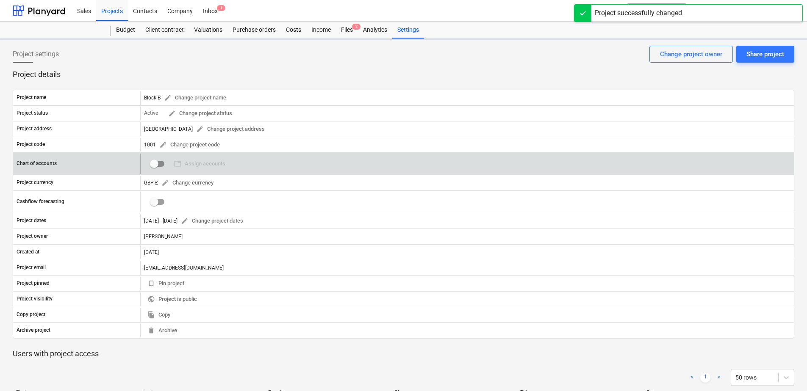
checkbox input "true"
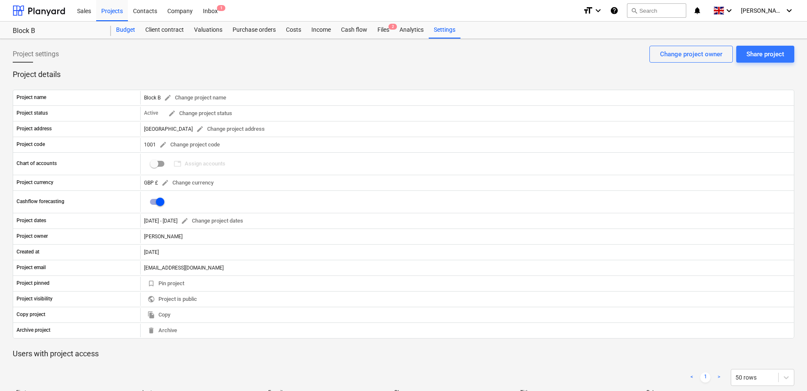
click at [129, 31] on div "Budget" at bounding box center [125, 30] width 29 height 17
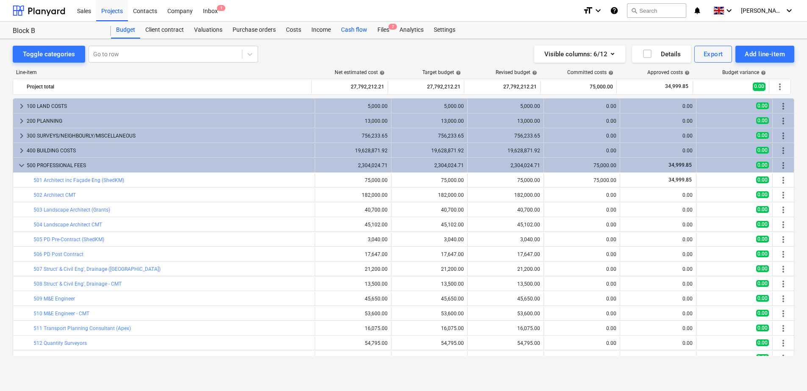
click at [352, 30] on div "Cash flow" at bounding box center [354, 30] width 36 height 17
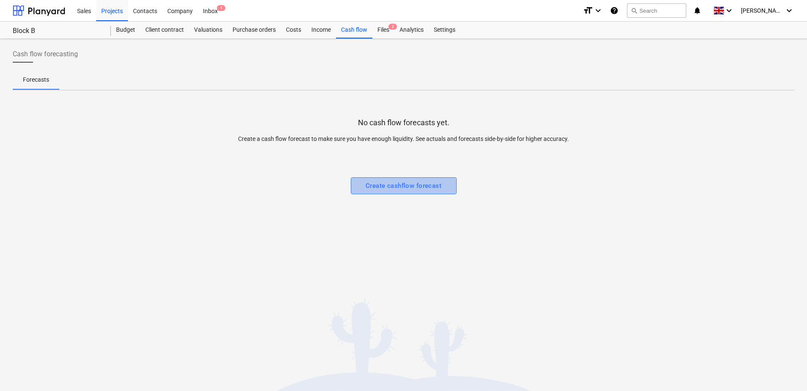
click at [375, 186] on div "Create cashflow forecast" at bounding box center [404, 185] width 76 height 11
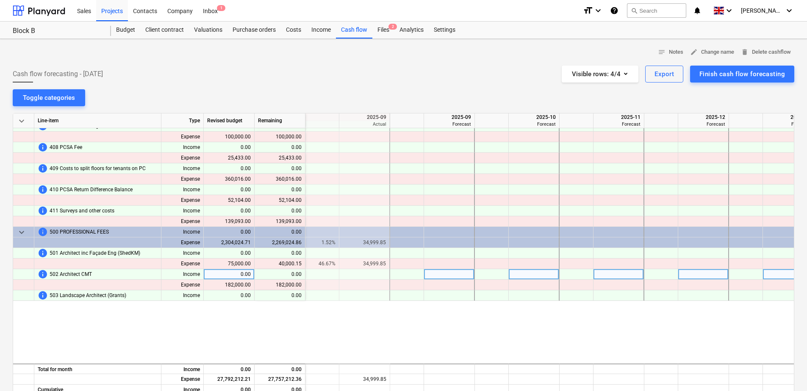
scroll to position [593, 1186]
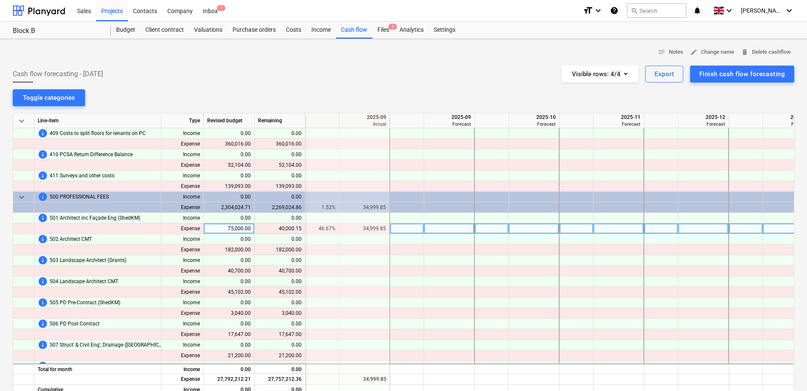
click at [444, 230] on div at bounding box center [449, 229] width 51 height 11
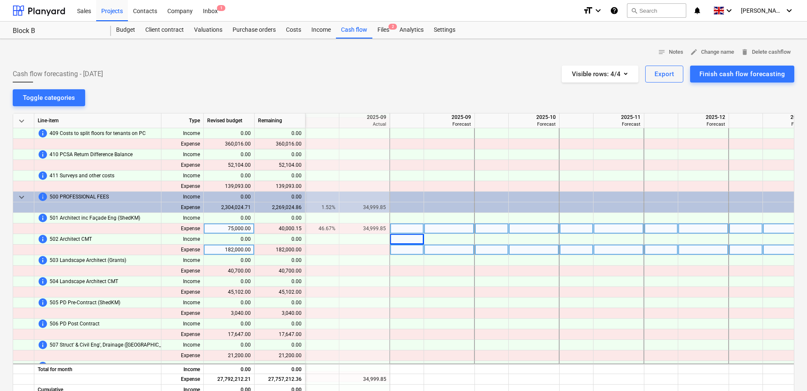
click at [406, 249] on div at bounding box center [407, 250] width 34 height 11
click at [431, 250] on div at bounding box center [449, 250] width 51 height 11
click at [407, 252] on div at bounding box center [407, 250] width 34 height 11
type input "100"
type input "9"
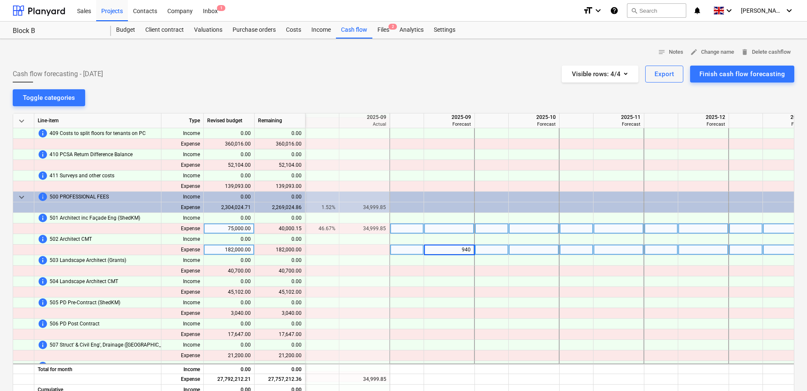
type input "9400"
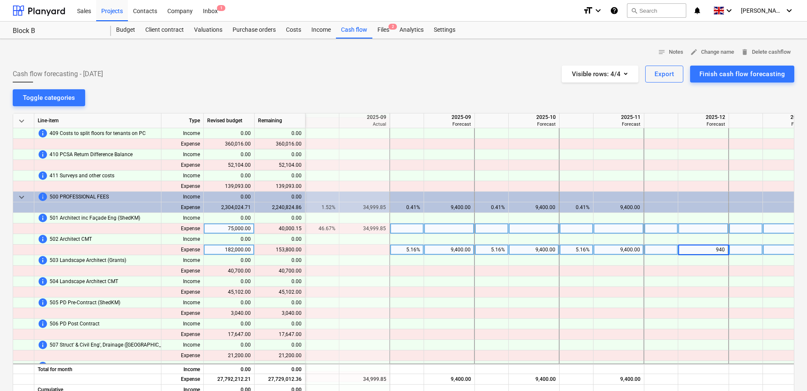
type input "9400"
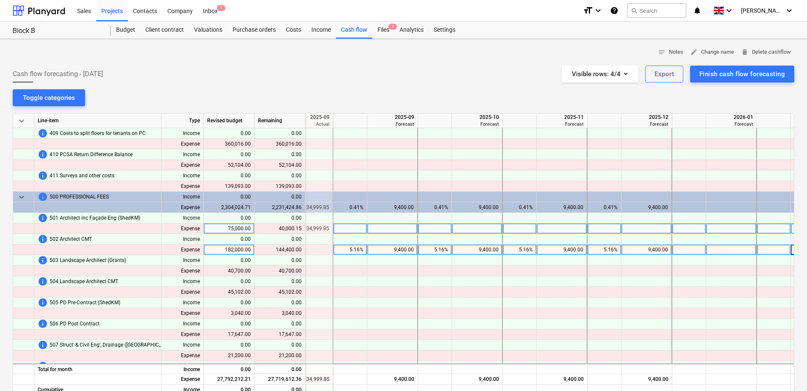
scroll to position [593, 1294]
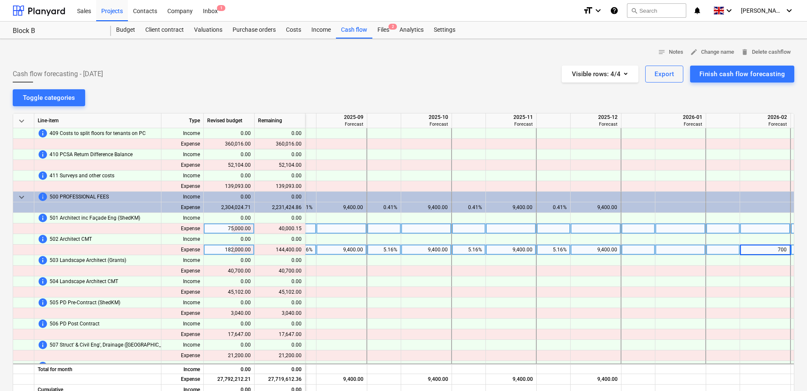
type input "7000"
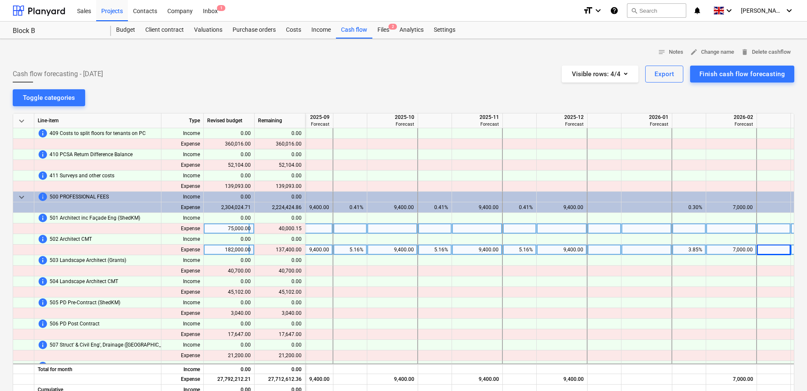
scroll to position [593, 1378]
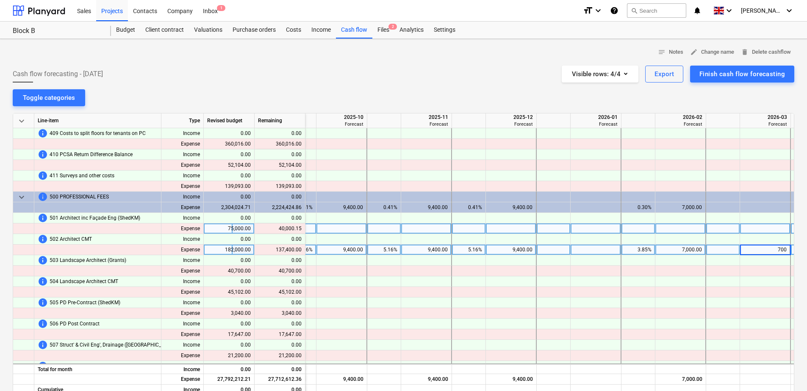
type input "7000"
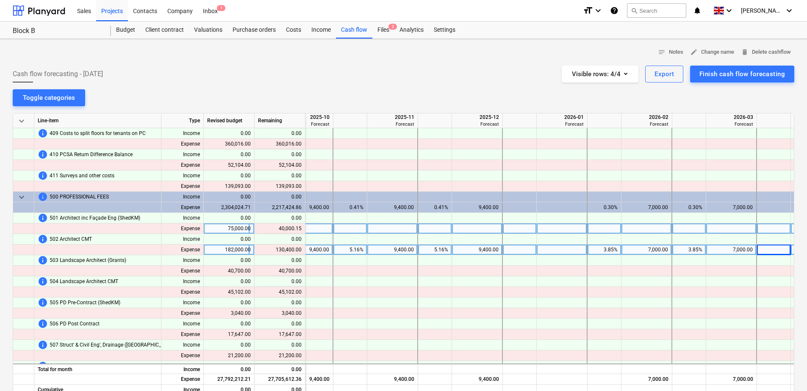
scroll to position [593, 1463]
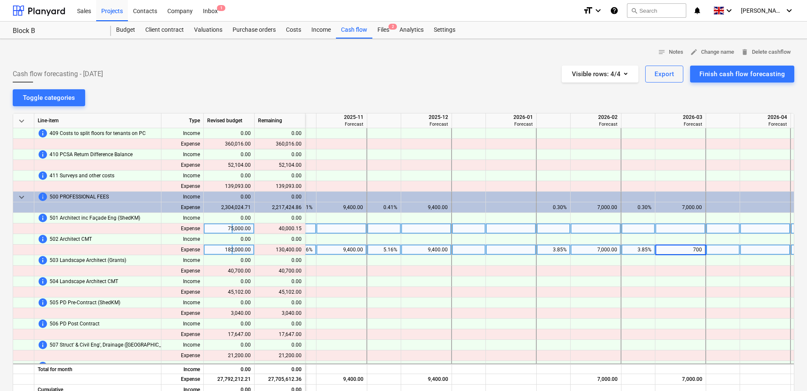
type input "7000"
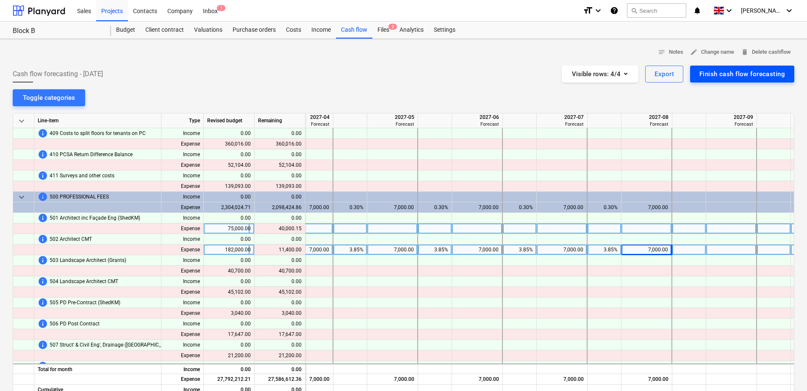
click at [757, 74] on div "Finish cash flow forecasting" at bounding box center [742, 74] width 86 height 11
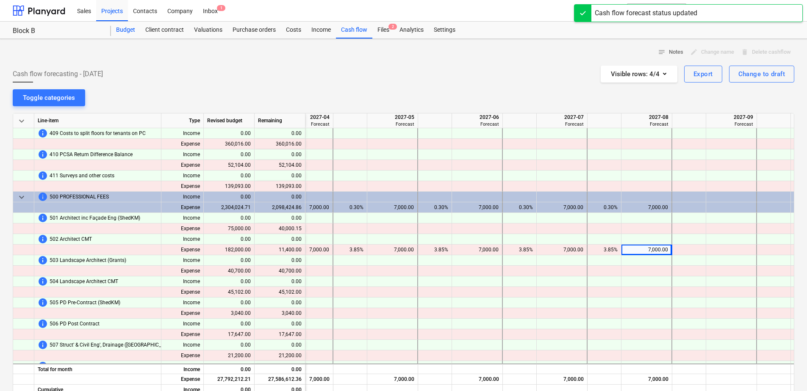
click at [131, 30] on div "Budget" at bounding box center [125, 30] width 29 height 17
